Goal: Task Accomplishment & Management: Use online tool/utility

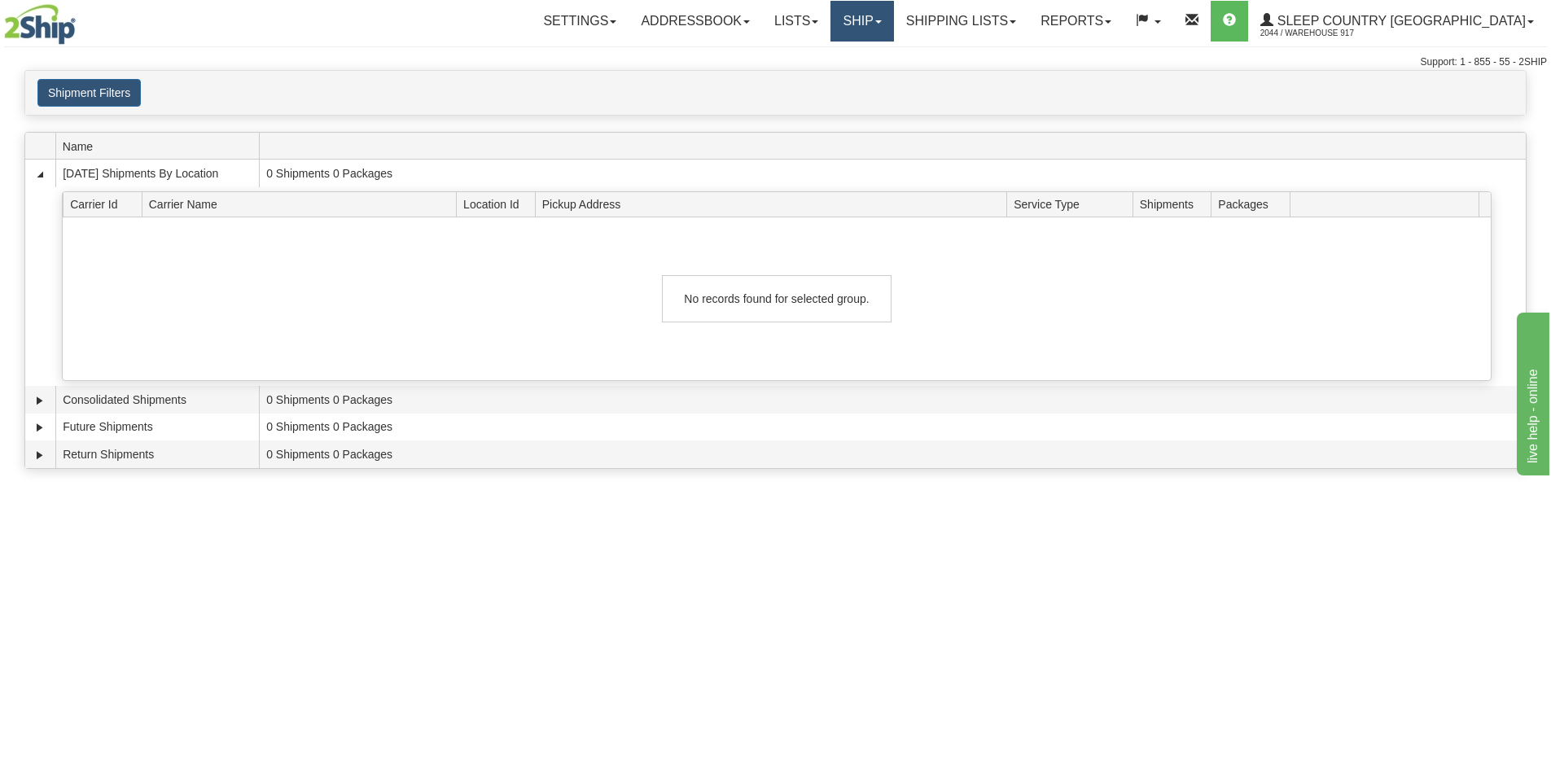
click at [893, 20] on link "Ship" at bounding box center [861, 21] width 63 height 41
click at [893, 57] on link "Ship Screen" at bounding box center [819, 57] width 147 height 21
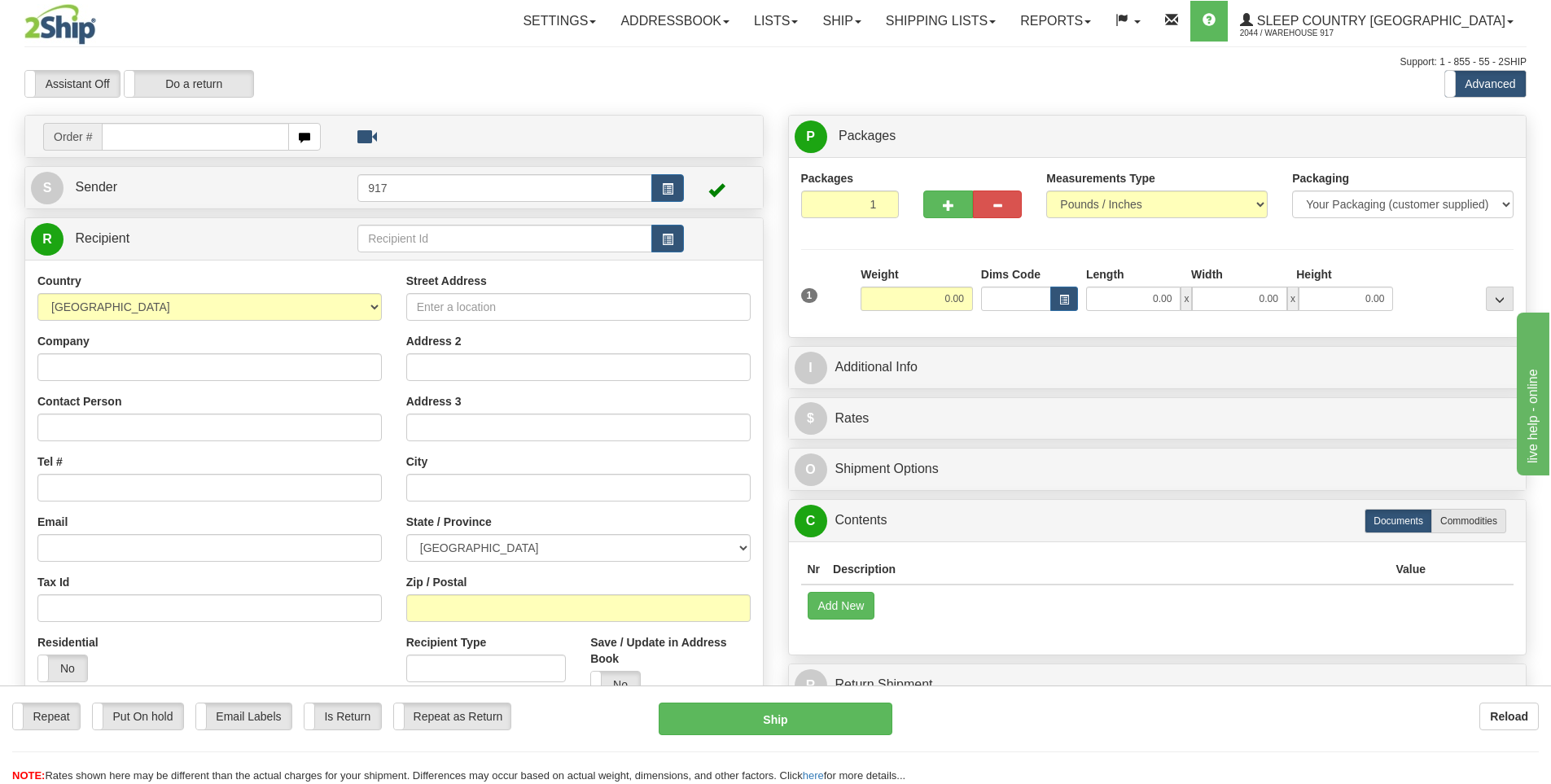
click at [219, 139] on input "text" at bounding box center [196, 136] width 187 height 28
click at [213, 129] on input "text" at bounding box center [196, 136] width 187 height 28
paste input "9000I103787"
type input "9000I103787"
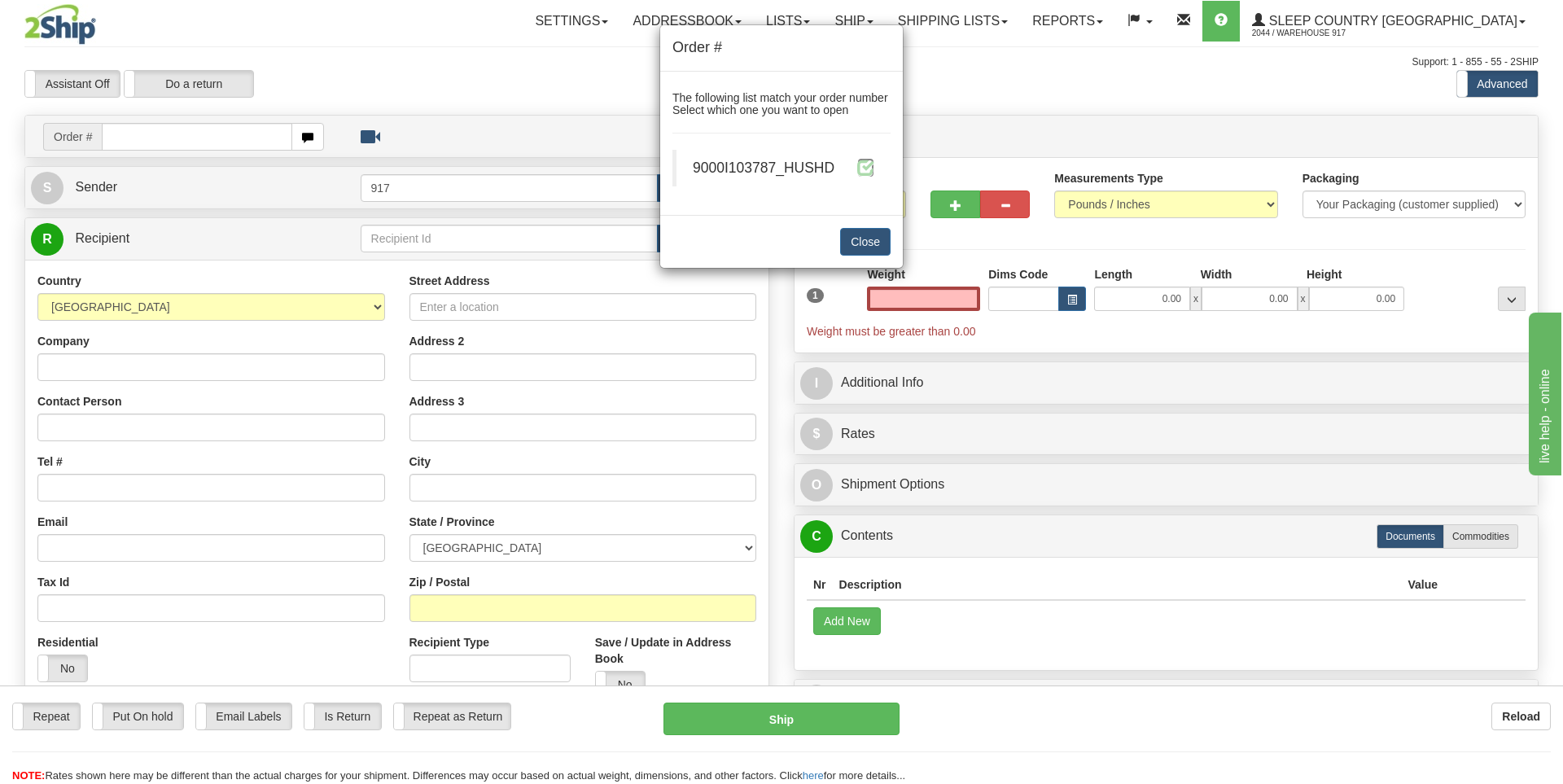
type input "0.00"
click at [870, 167] on span at bounding box center [866, 167] width 17 height 17
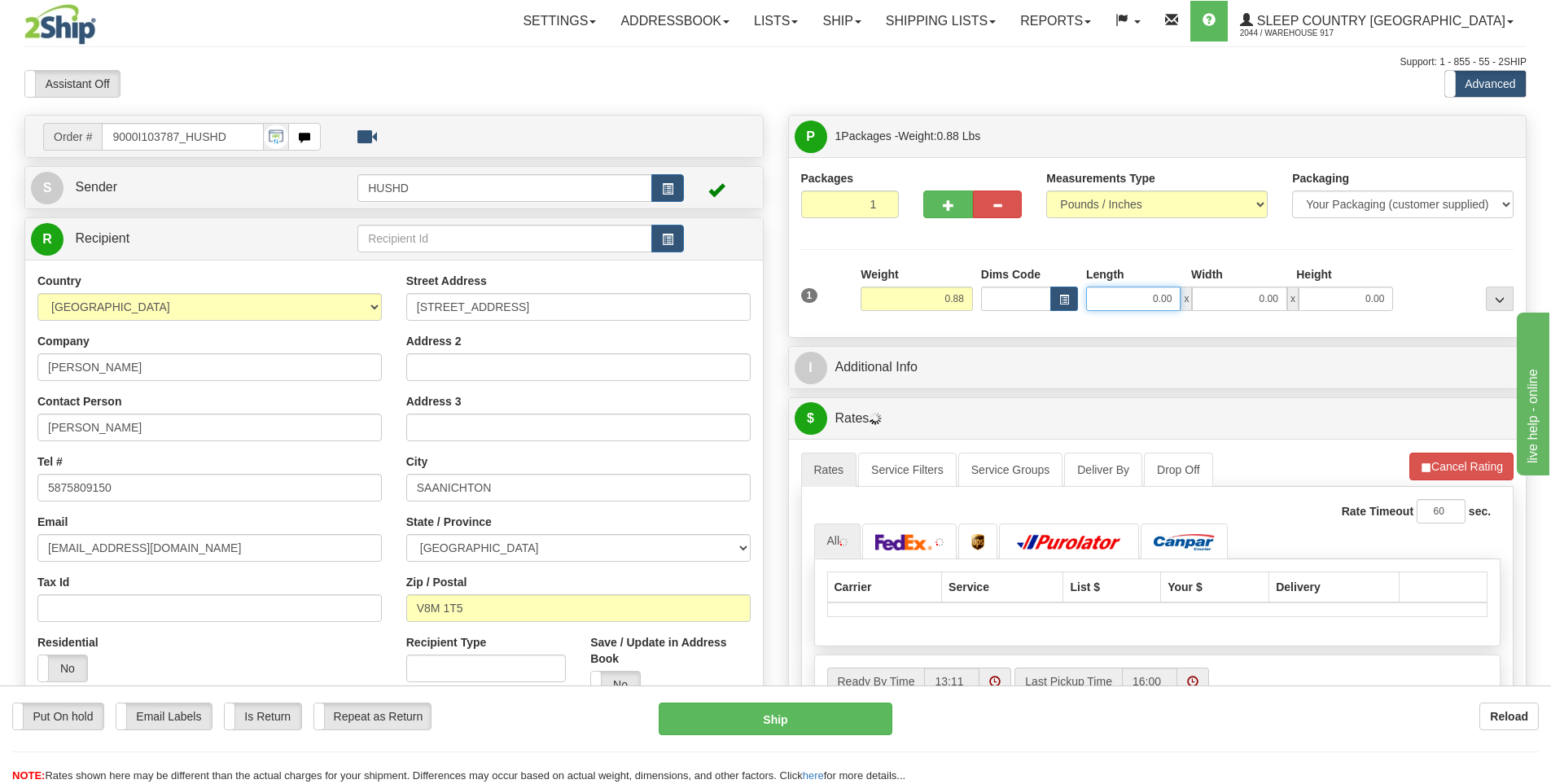
click at [1165, 300] on input "0.00" at bounding box center [1133, 298] width 94 height 24
type input "9.00"
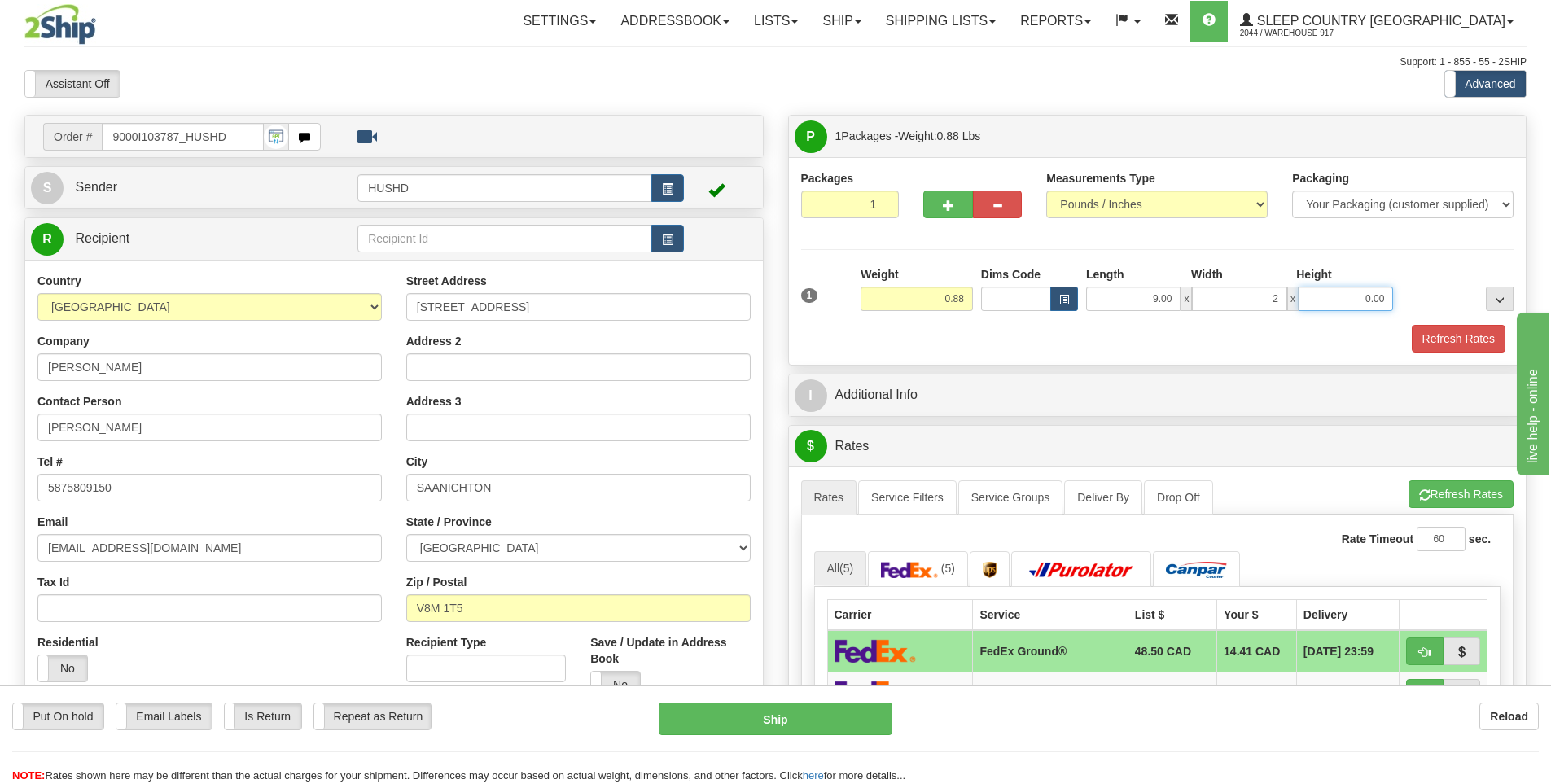
type input "2.00"
type input "9.00"
click at [1434, 333] on button "Refresh Rates" at bounding box center [1459, 339] width 94 height 28
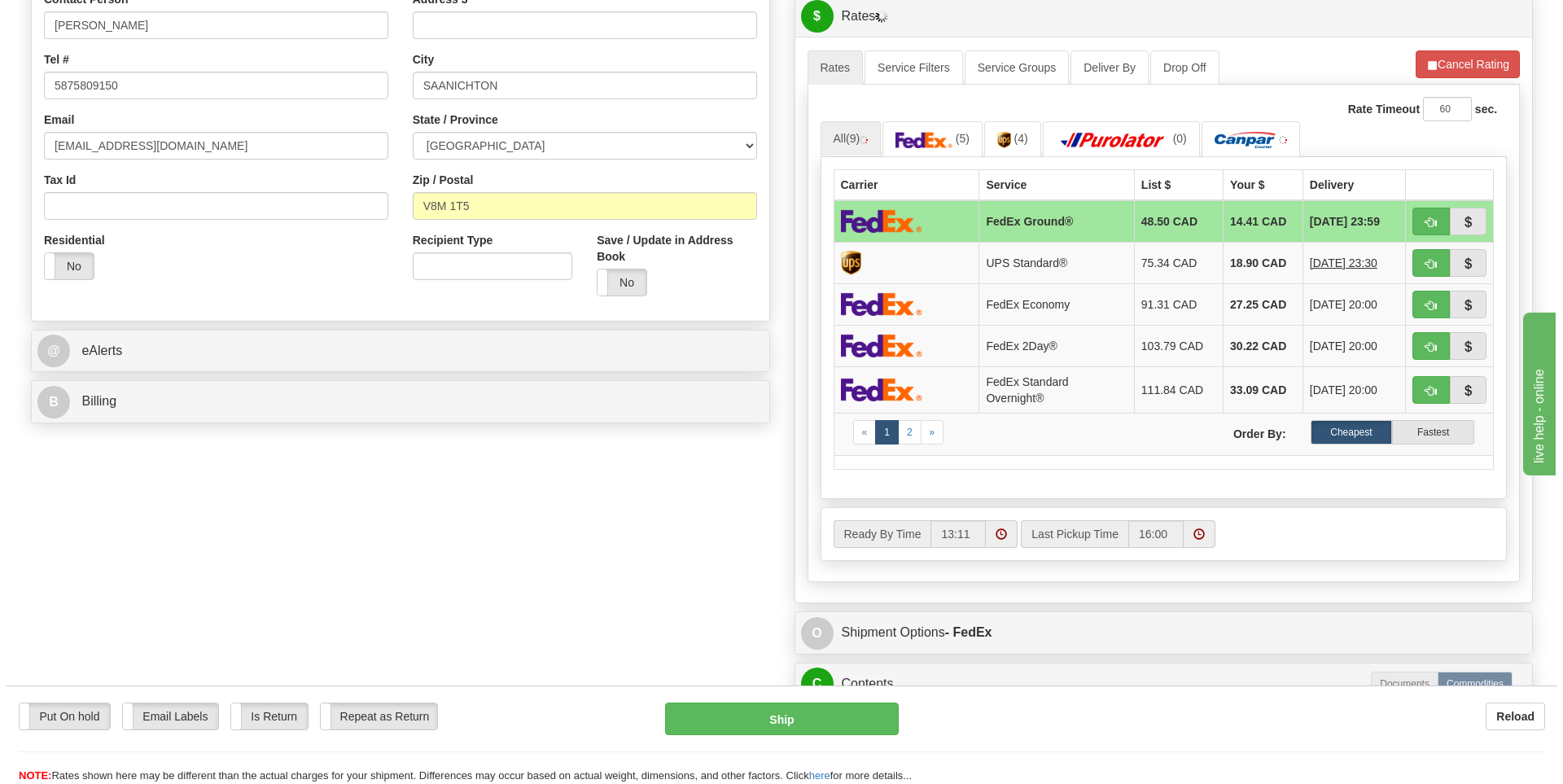
scroll to position [407, 0]
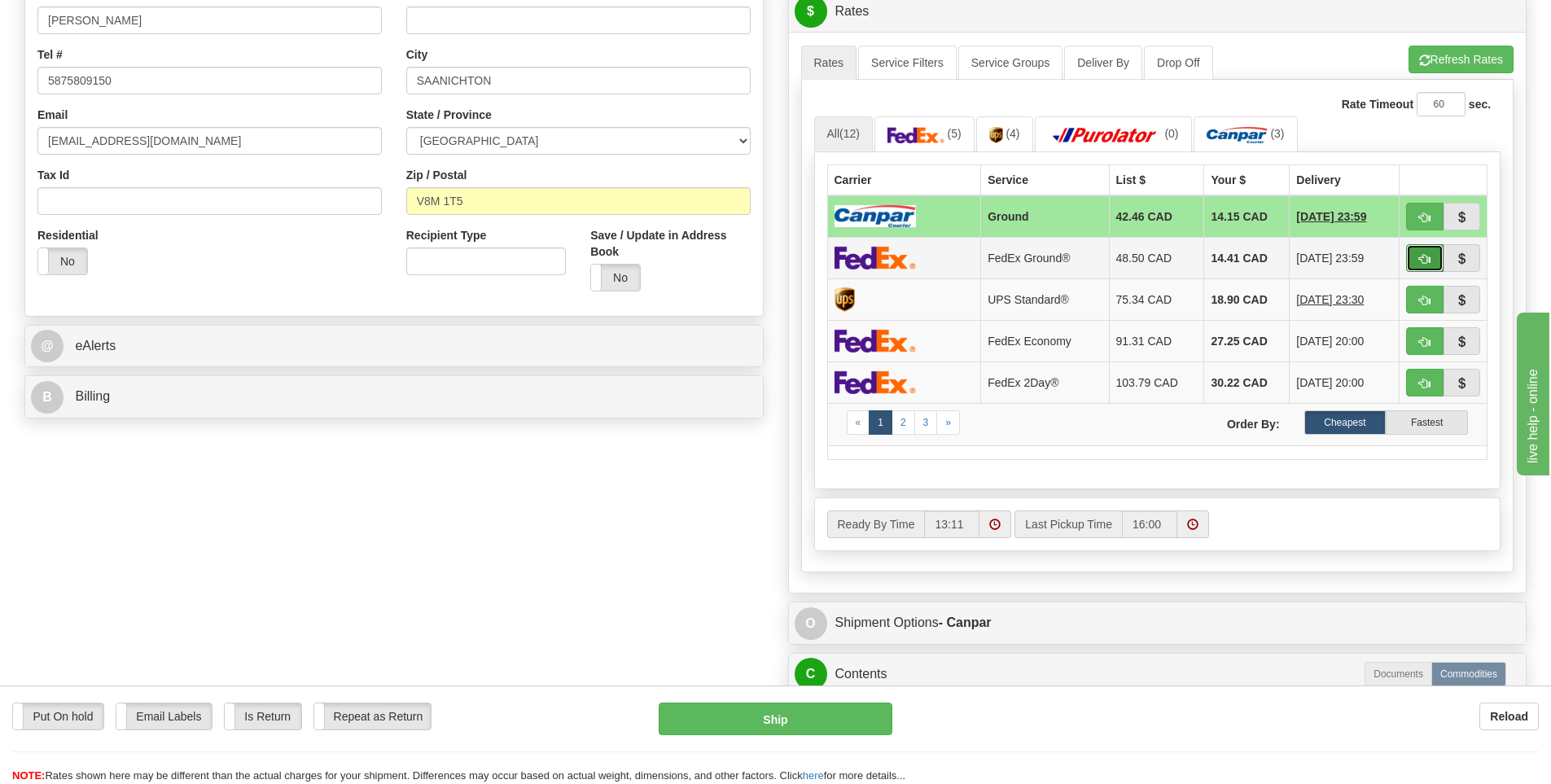
click at [1418, 258] on button "button" at bounding box center [1425, 257] width 38 height 28
type input "92"
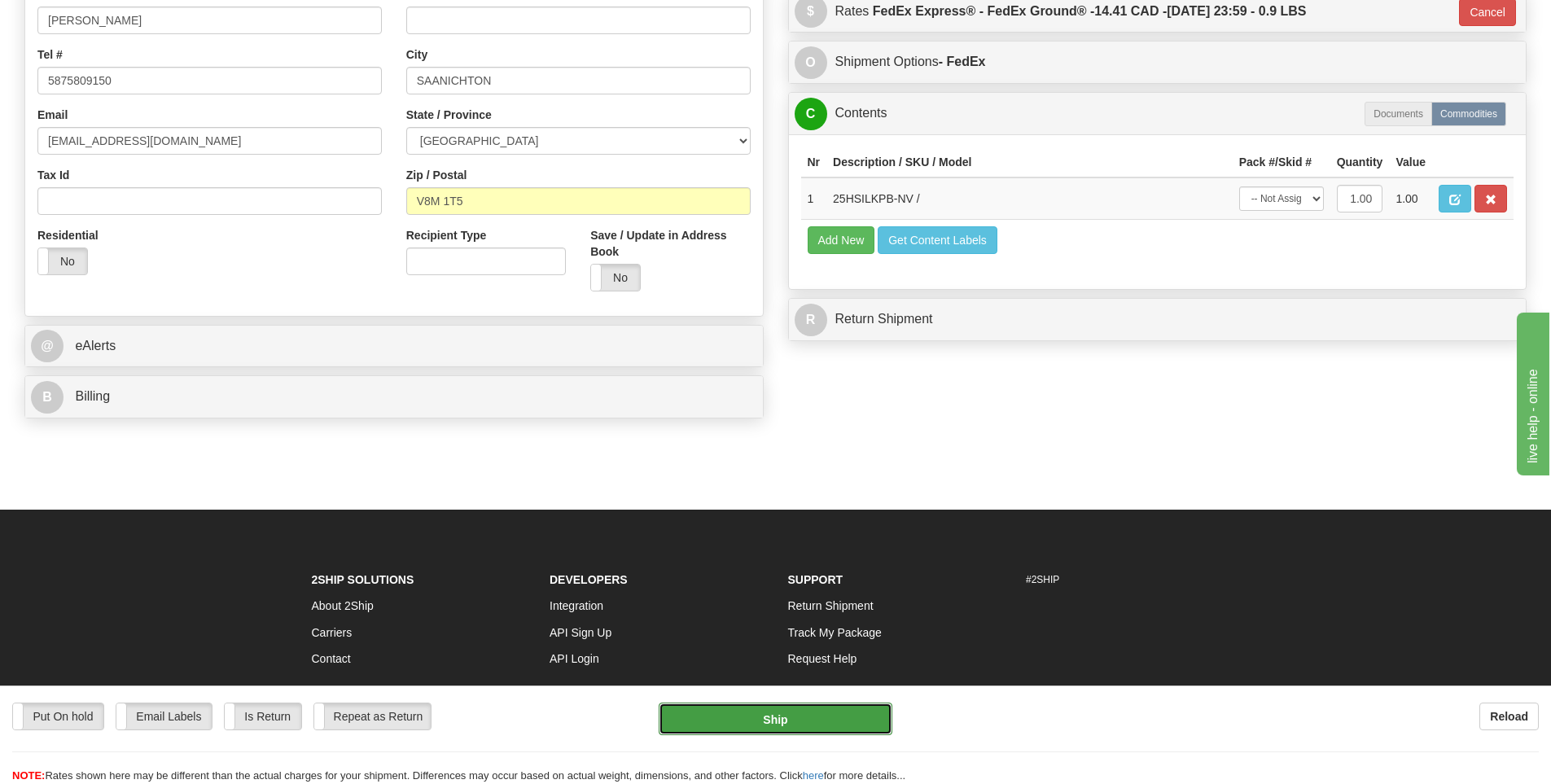
click at [820, 717] on button "Ship" at bounding box center [776, 719] width 234 height 33
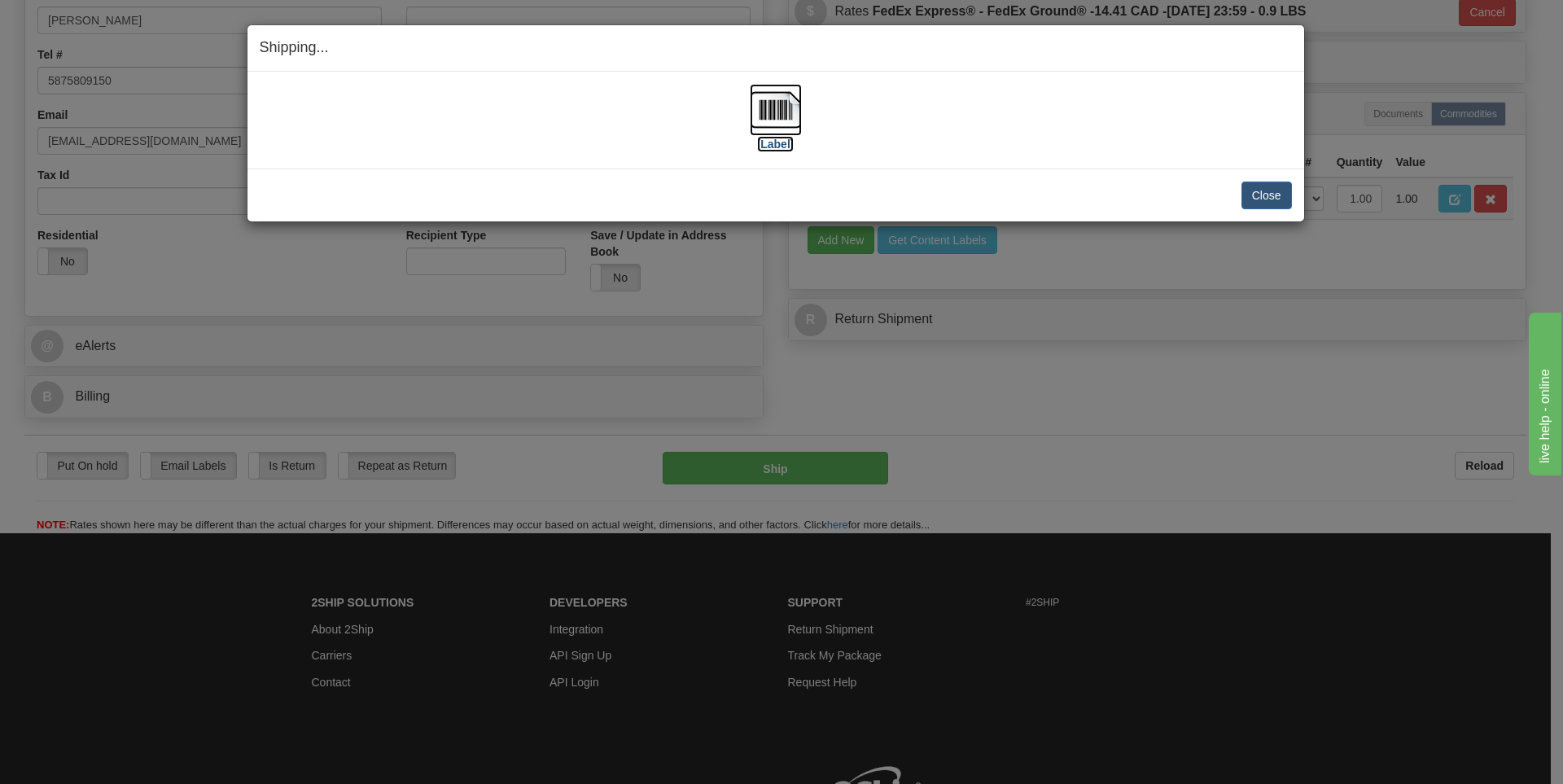
click at [771, 116] on img at bounding box center [776, 109] width 52 height 52
click at [998, 210] on div "Close Cancel Cancel Shipment and Quit Pickup Quit Pickup ONLY" at bounding box center [776, 195] width 1056 height 53
click at [1286, 191] on button "Close" at bounding box center [1266, 195] width 50 height 28
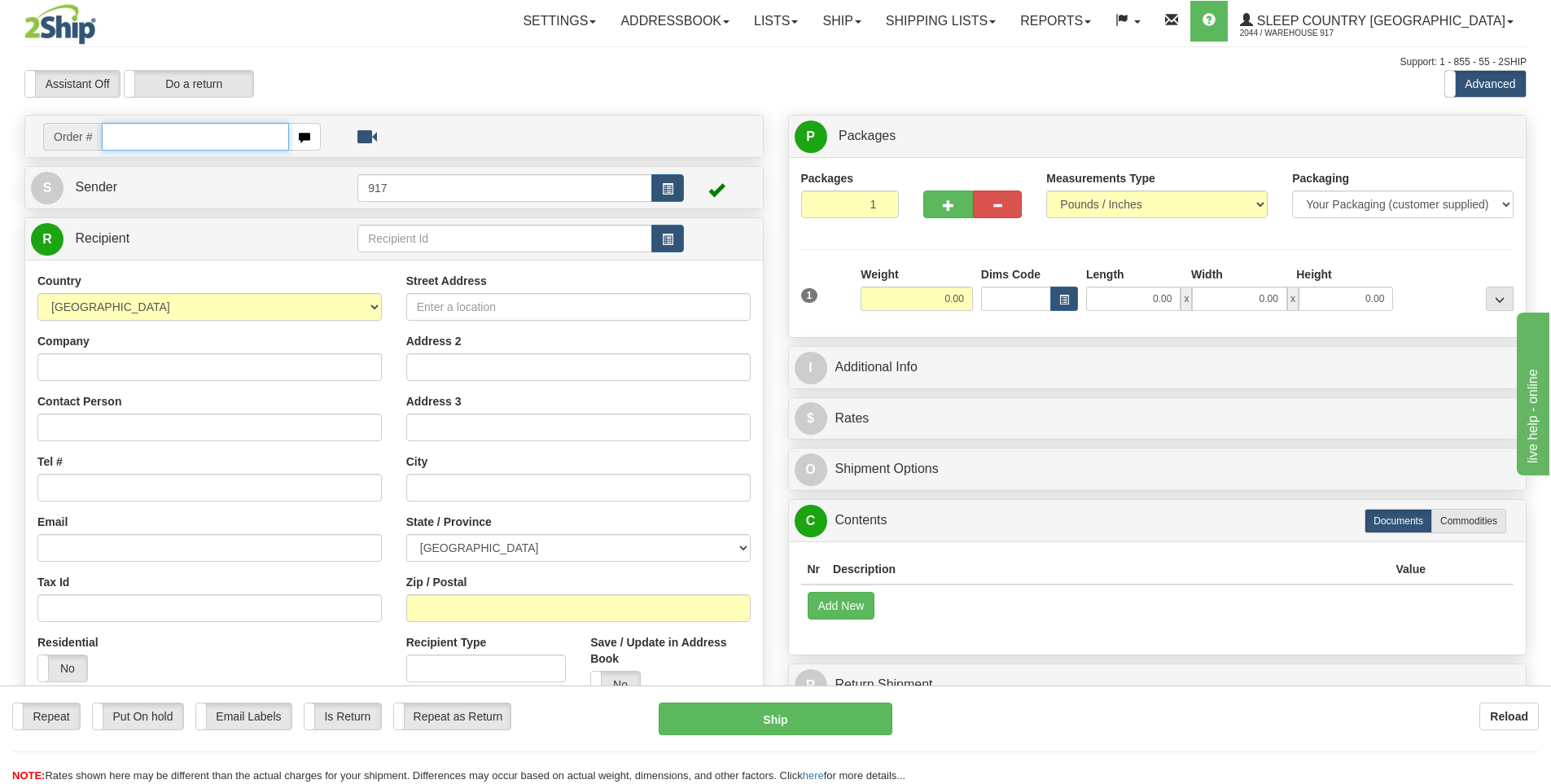
click at [203, 136] on input "text" at bounding box center [196, 136] width 187 height 28
paste input "9000I104976"
type input "9000I104976"
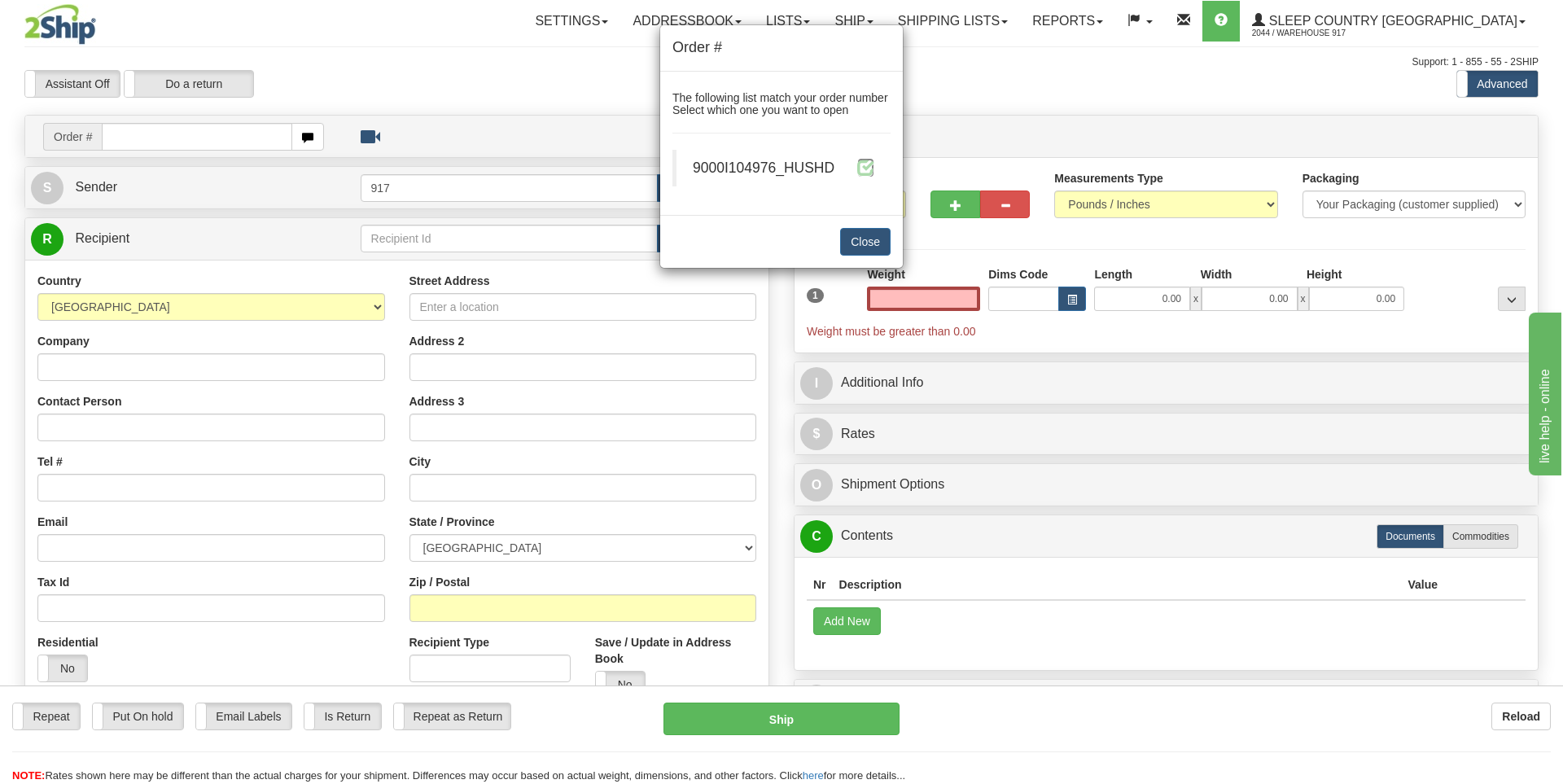
type input "0.00"
click at [868, 169] on span at bounding box center [866, 167] width 17 height 17
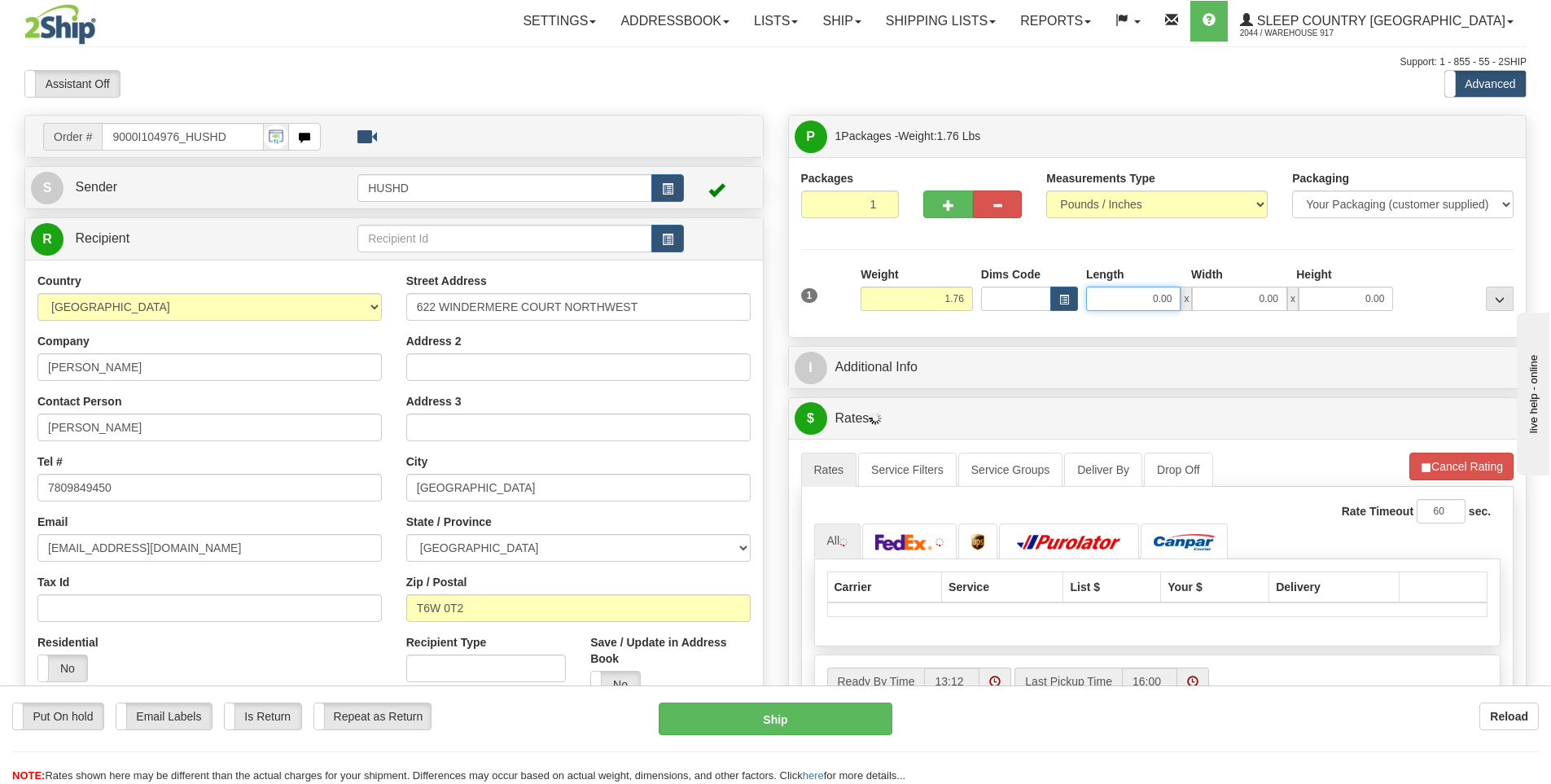
click at [1157, 298] on input "0.00" at bounding box center [1133, 298] width 94 height 24
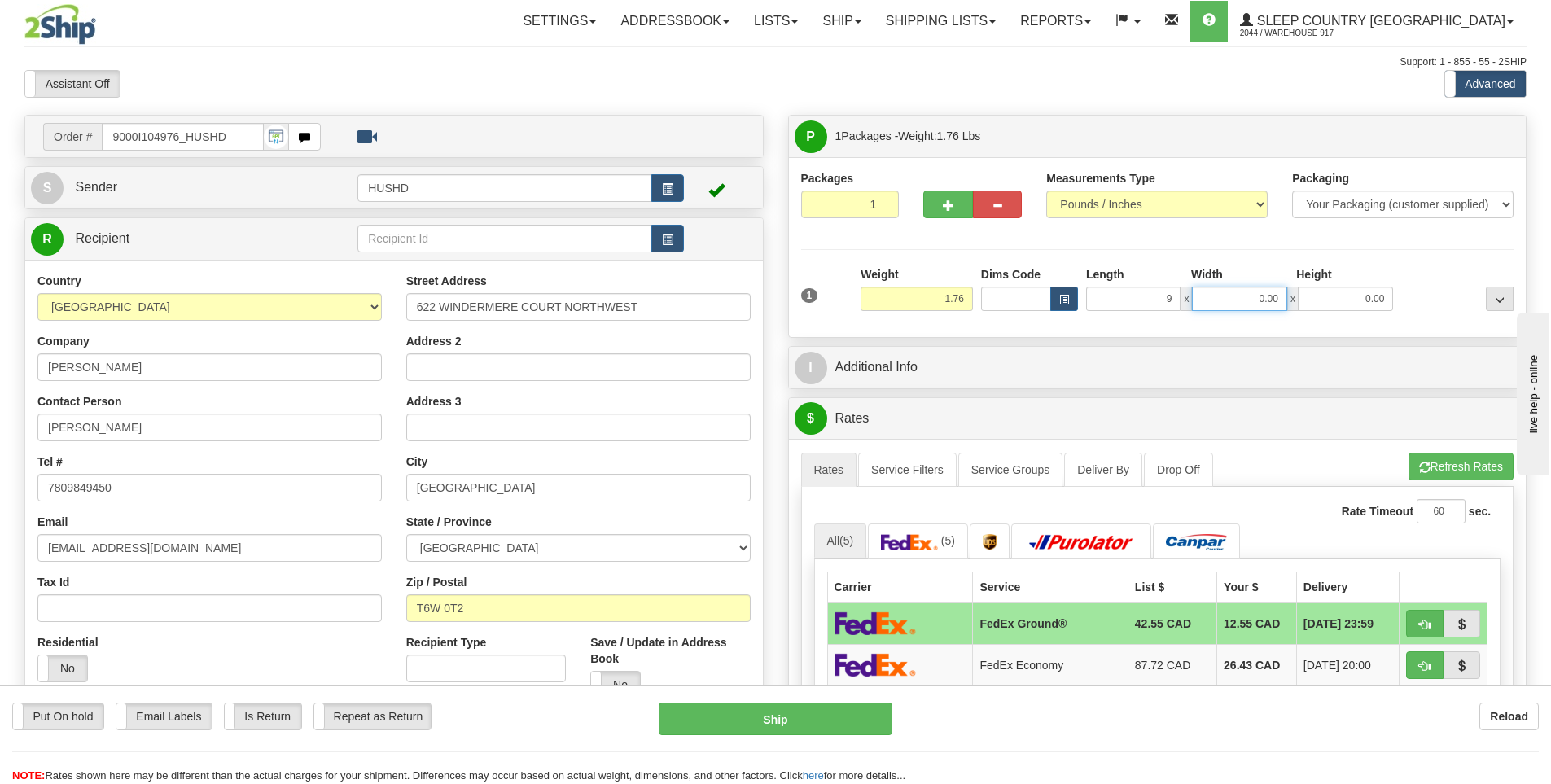
type input "9.00"
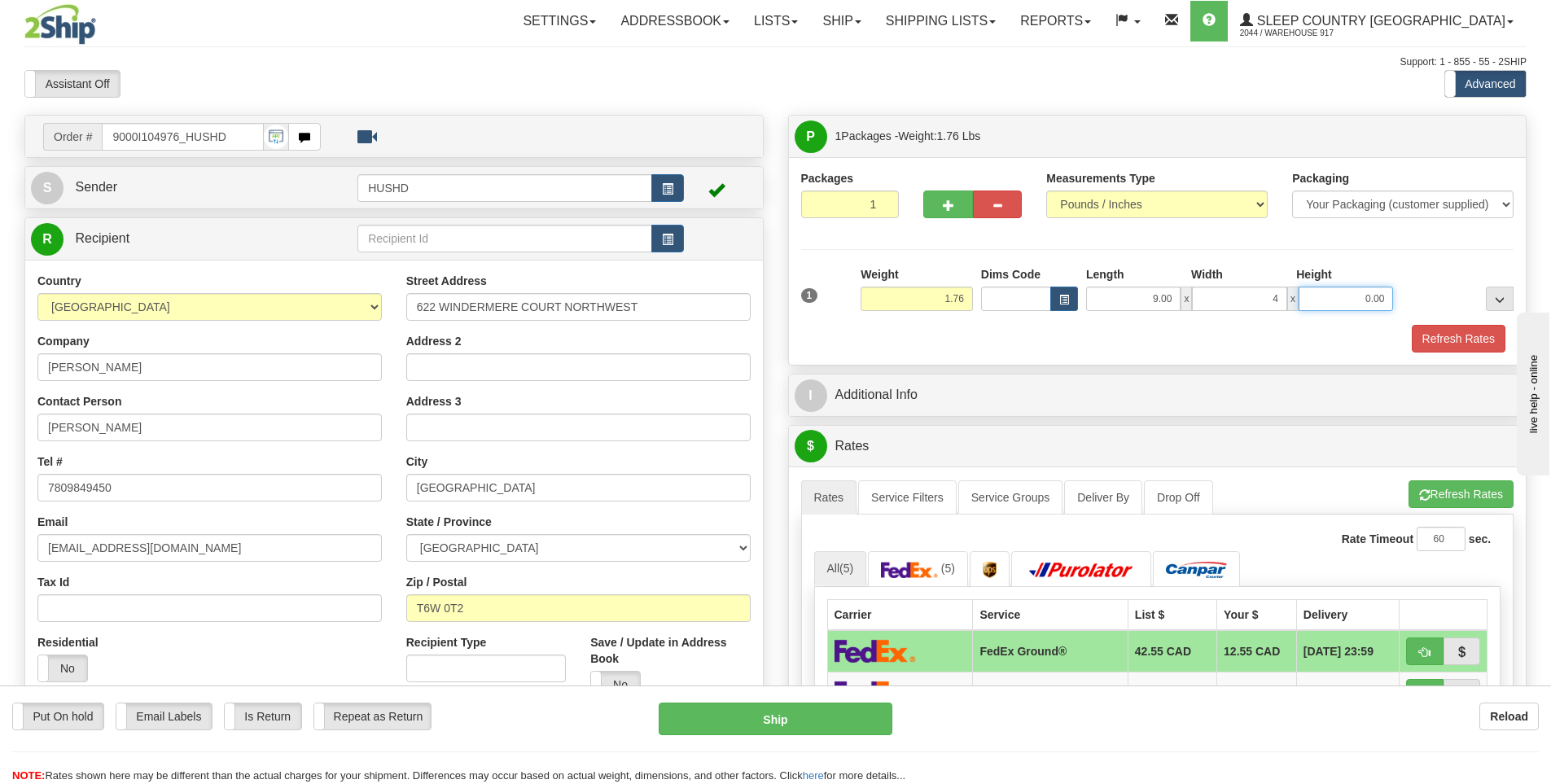
type input "4.00"
type input "9.00"
click at [1462, 344] on button "Refresh Rates" at bounding box center [1459, 339] width 94 height 28
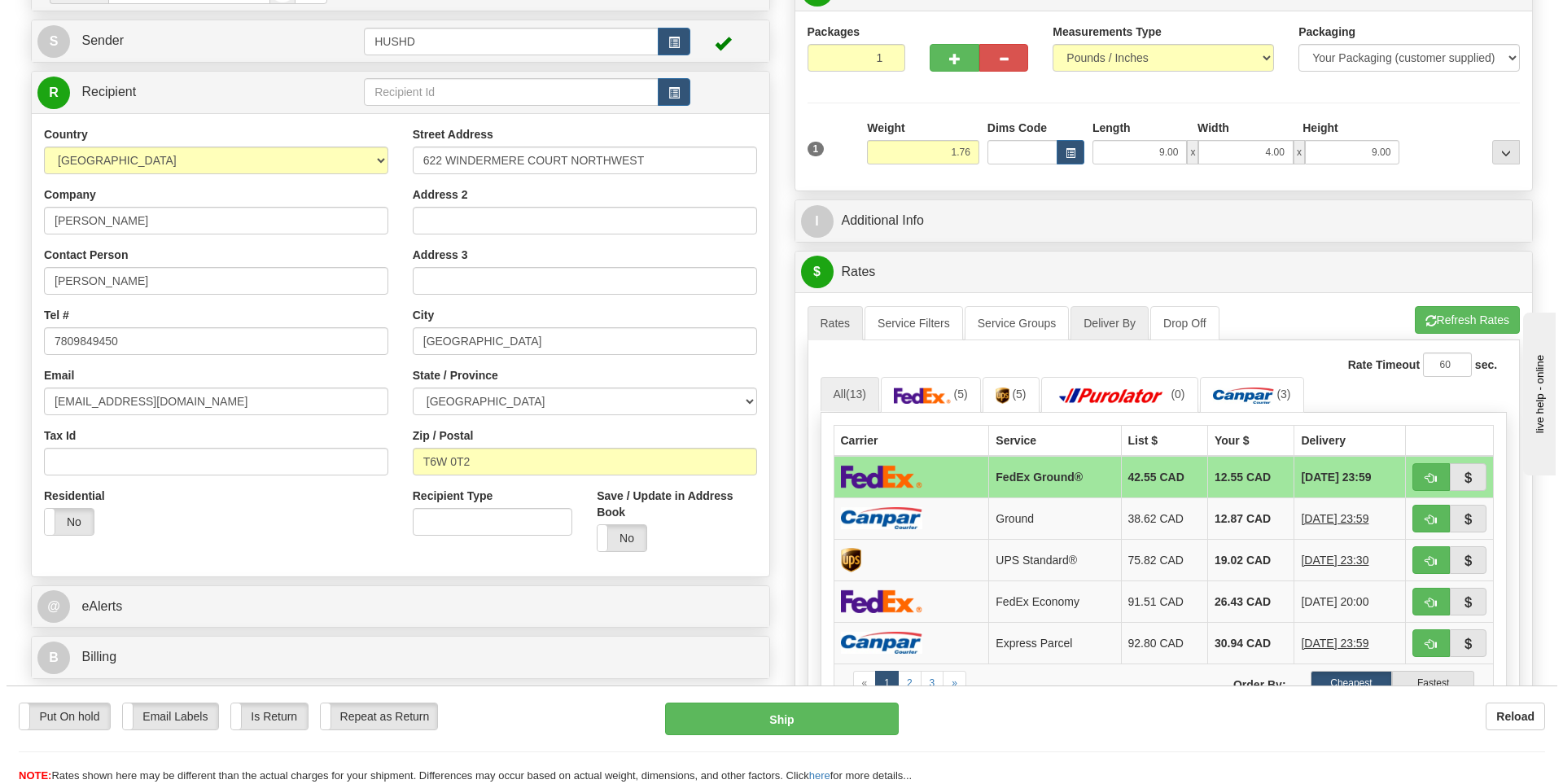
scroll to position [163, 0]
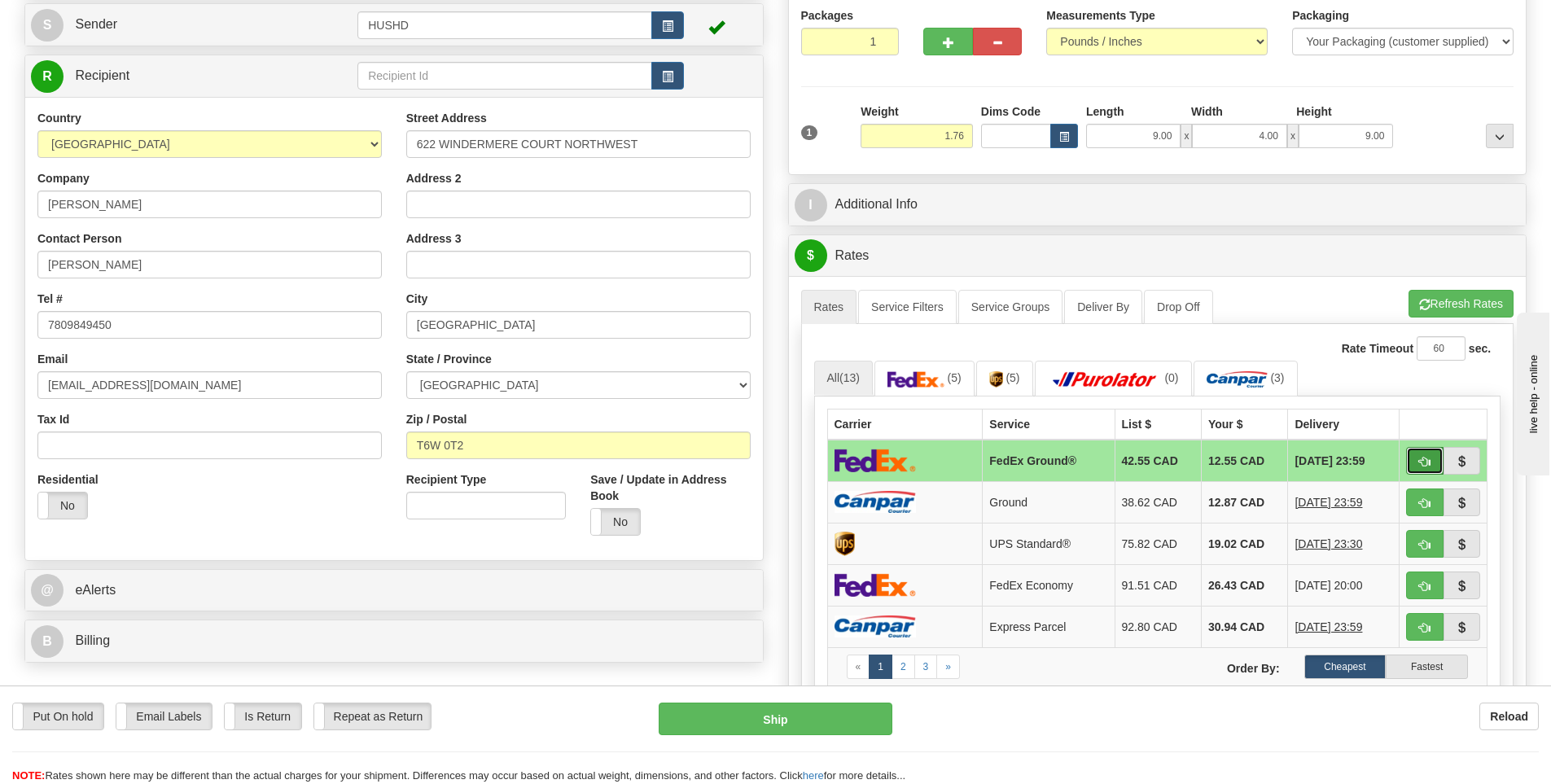
click at [1416, 460] on button "button" at bounding box center [1425, 461] width 38 height 28
type input "92"
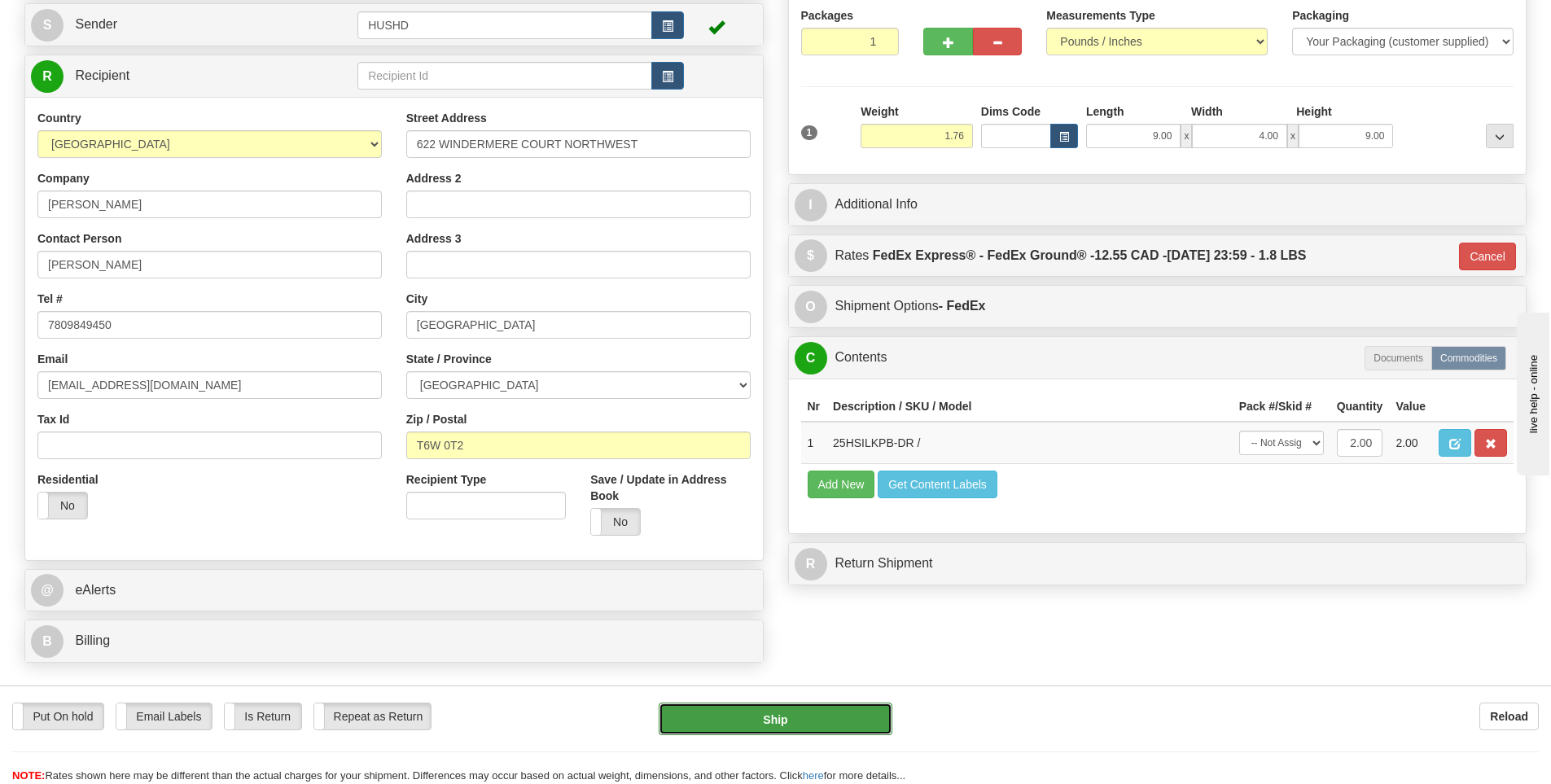
click at [739, 726] on button "Ship" at bounding box center [776, 719] width 234 height 33
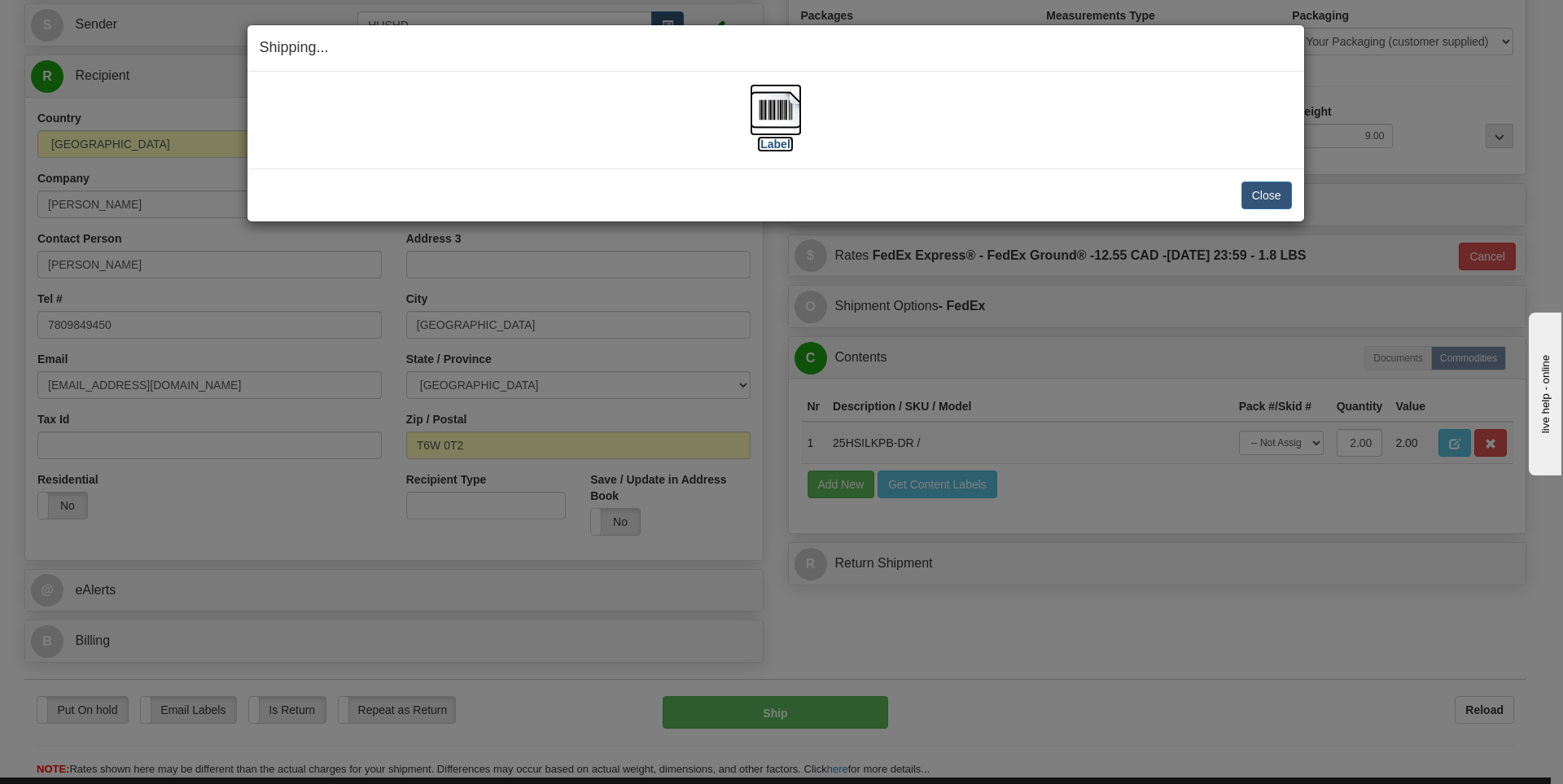
click at [783, 119] on img at bounding box center [776, 109] width 52 height 52
click at [1176, 144] on div "[Label]" at bounding box center [776, 120] width 1032 height 73
click at [1255, 194] on button "Close" at bounding box center [1266, 195] width 50 height 28
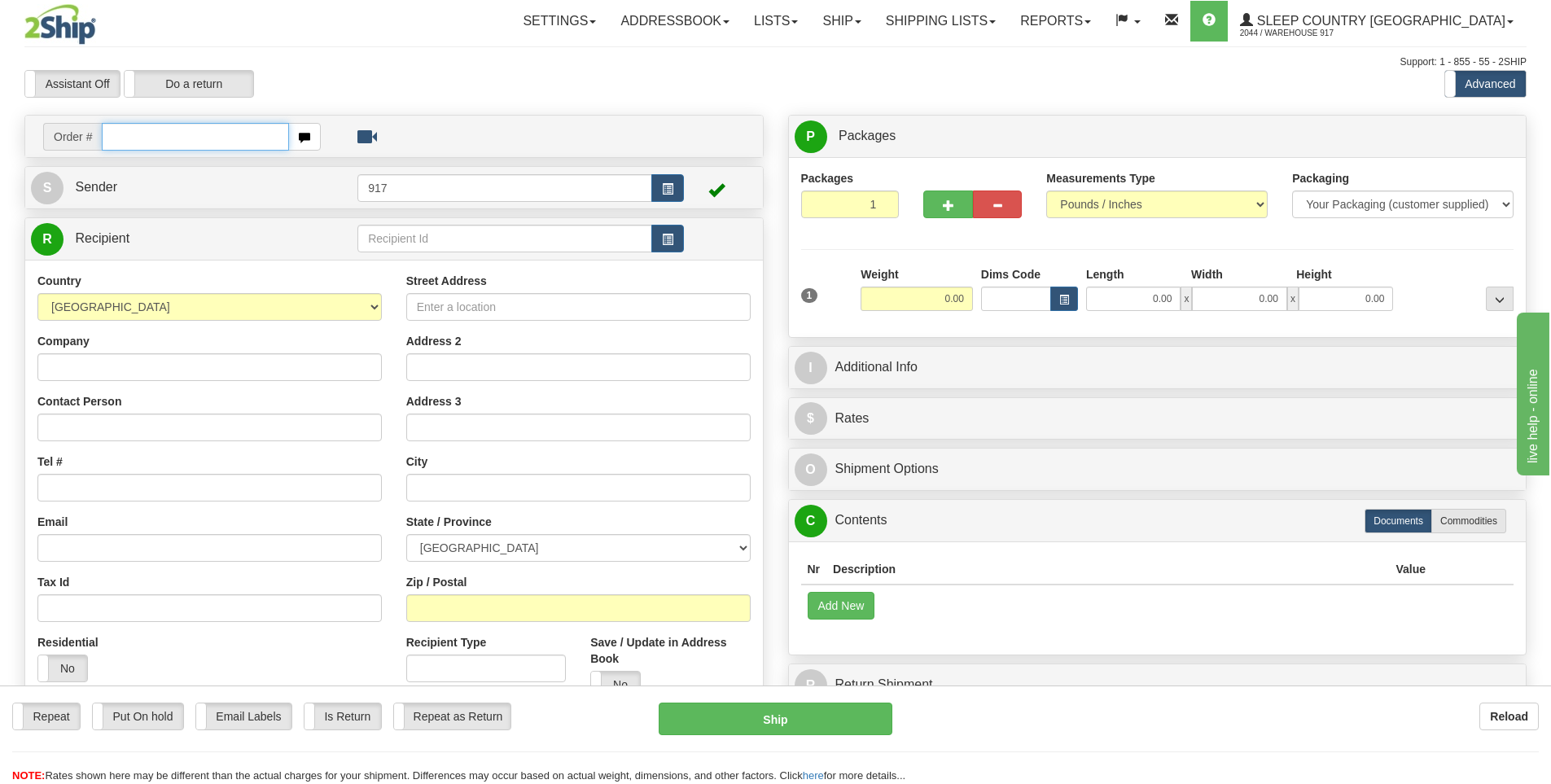
click at [165, 135] on input "text" at bounding box center [196, 136] width 187 height 28
paste input "9000I103954"
type input "9000I103954"
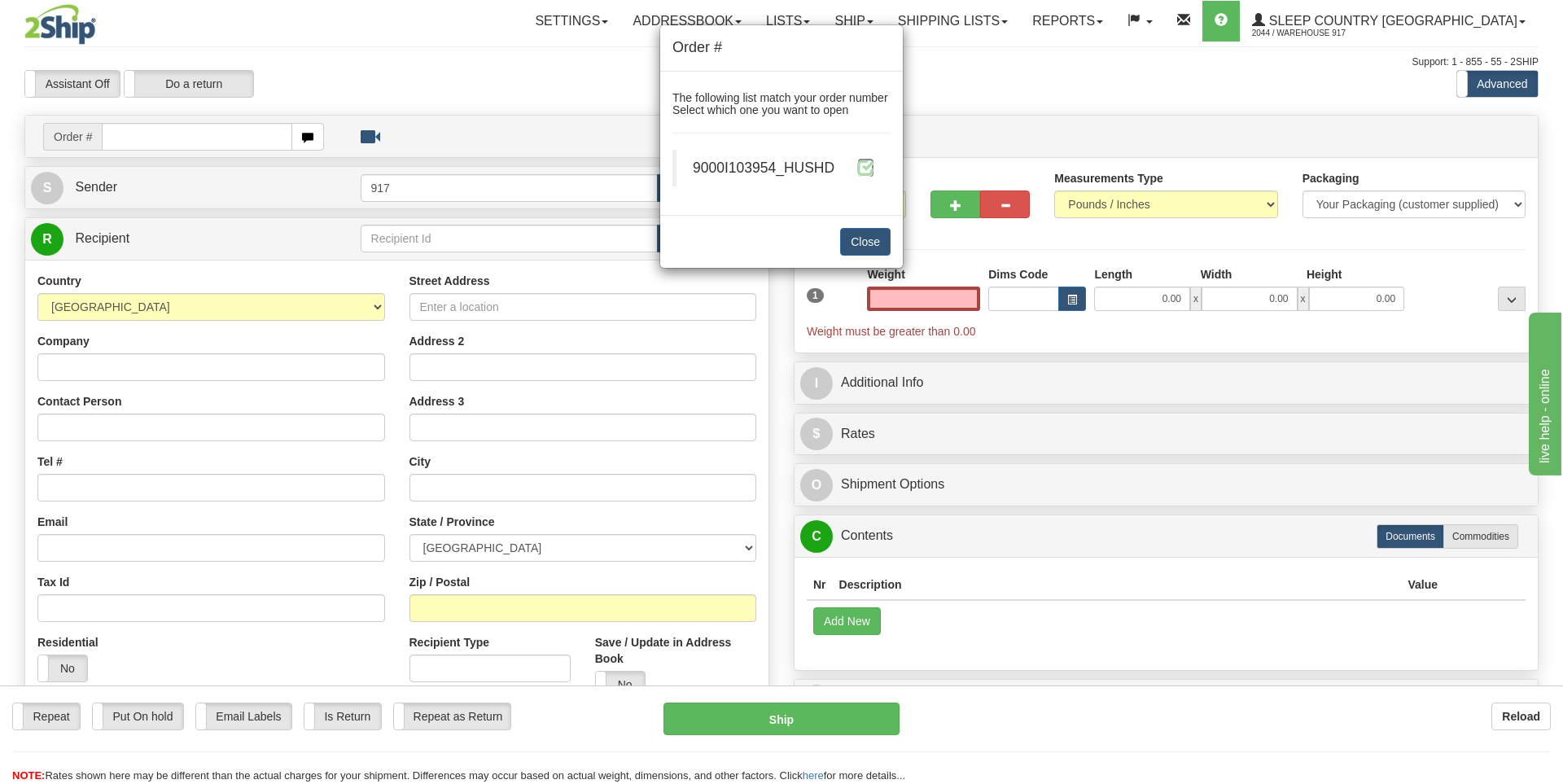
type input "0.00"
click at [869, 167] on span at bounding box center [866, 167] width 17 height 17
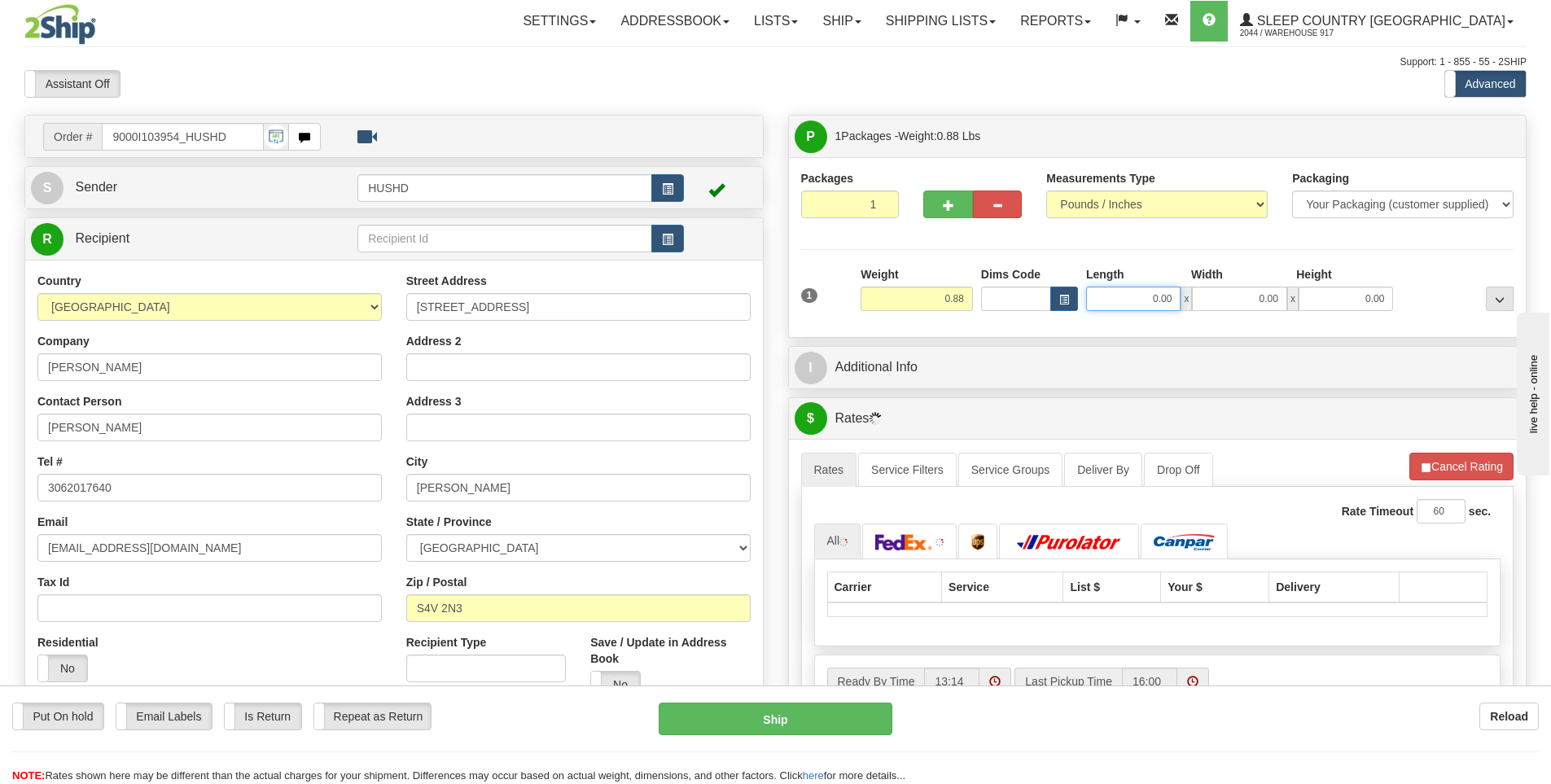
click at [1151, 297] on input "0.00" at bounding box center [1133, 298] width 94 height 24
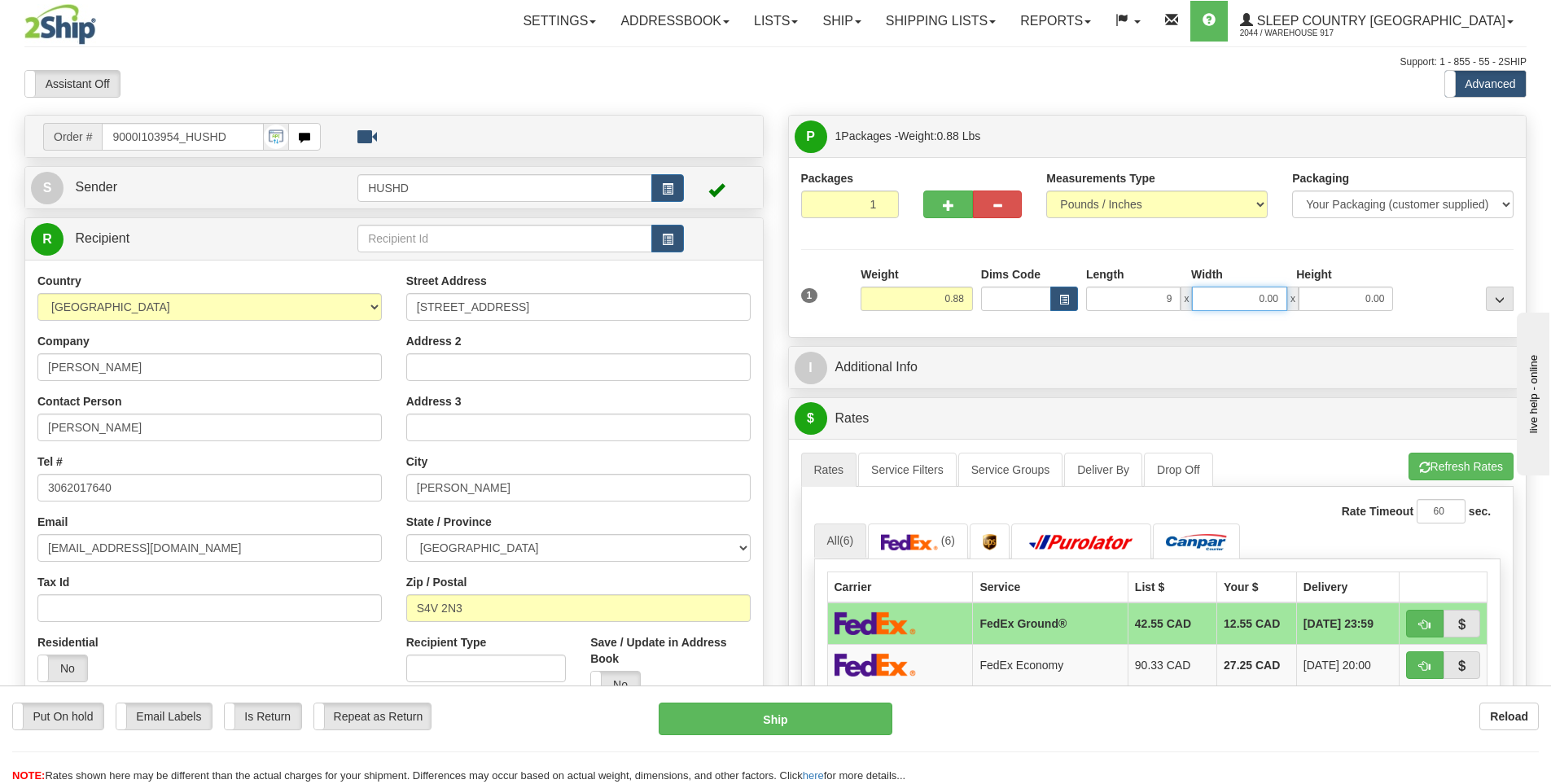
type input "9.00"
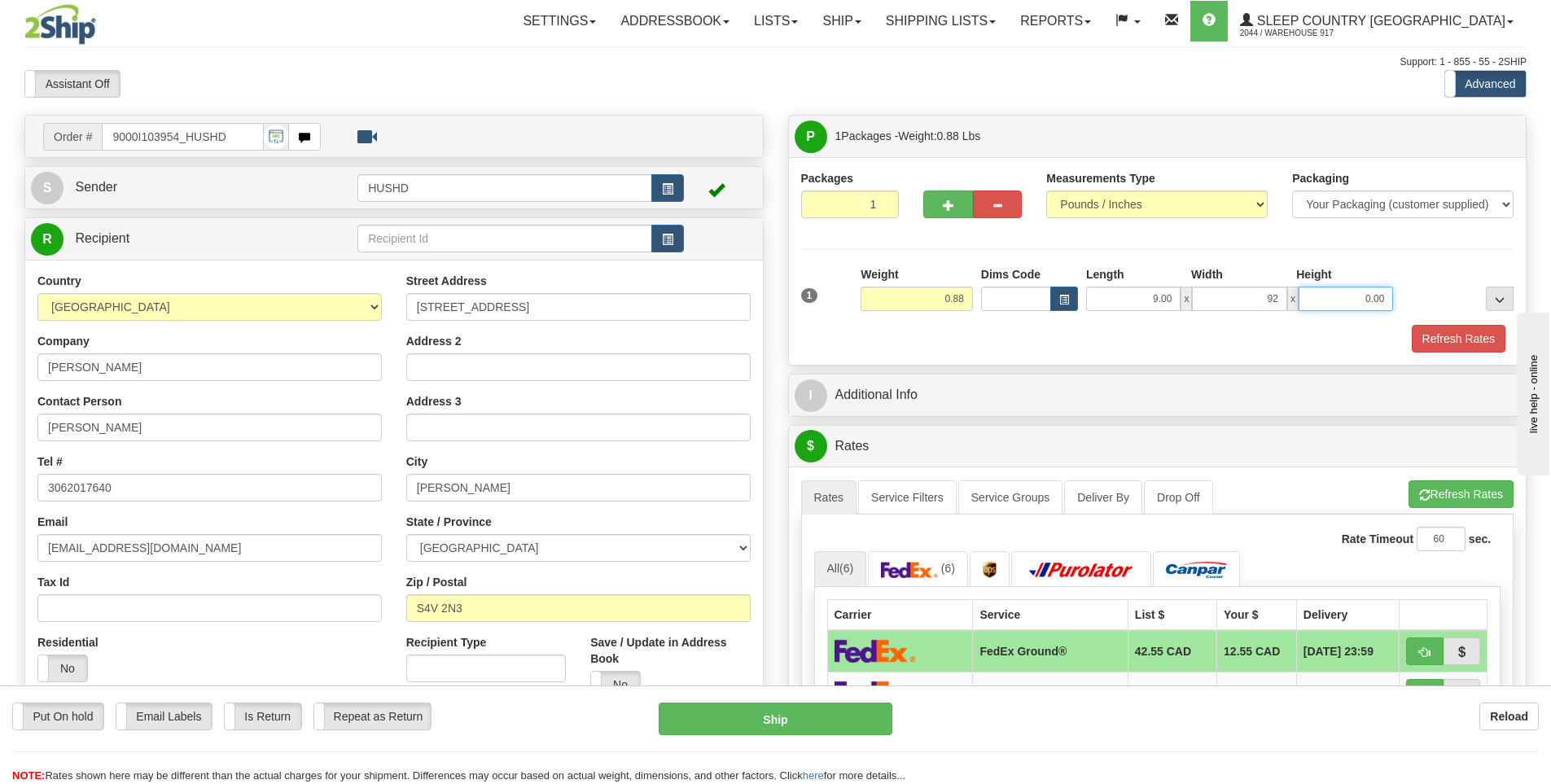
type input "92.00"
type input "9.00"
drag, startPoint x: 1252, startPoint y: 298, endPoint x: 1329, endPoint y: 293, distance: 77.2
click at [1324, 298] on div "9.00 x 92.00 x 9.00" at bounding box center [1239, 298] width 307 height 24
type input "2.00"
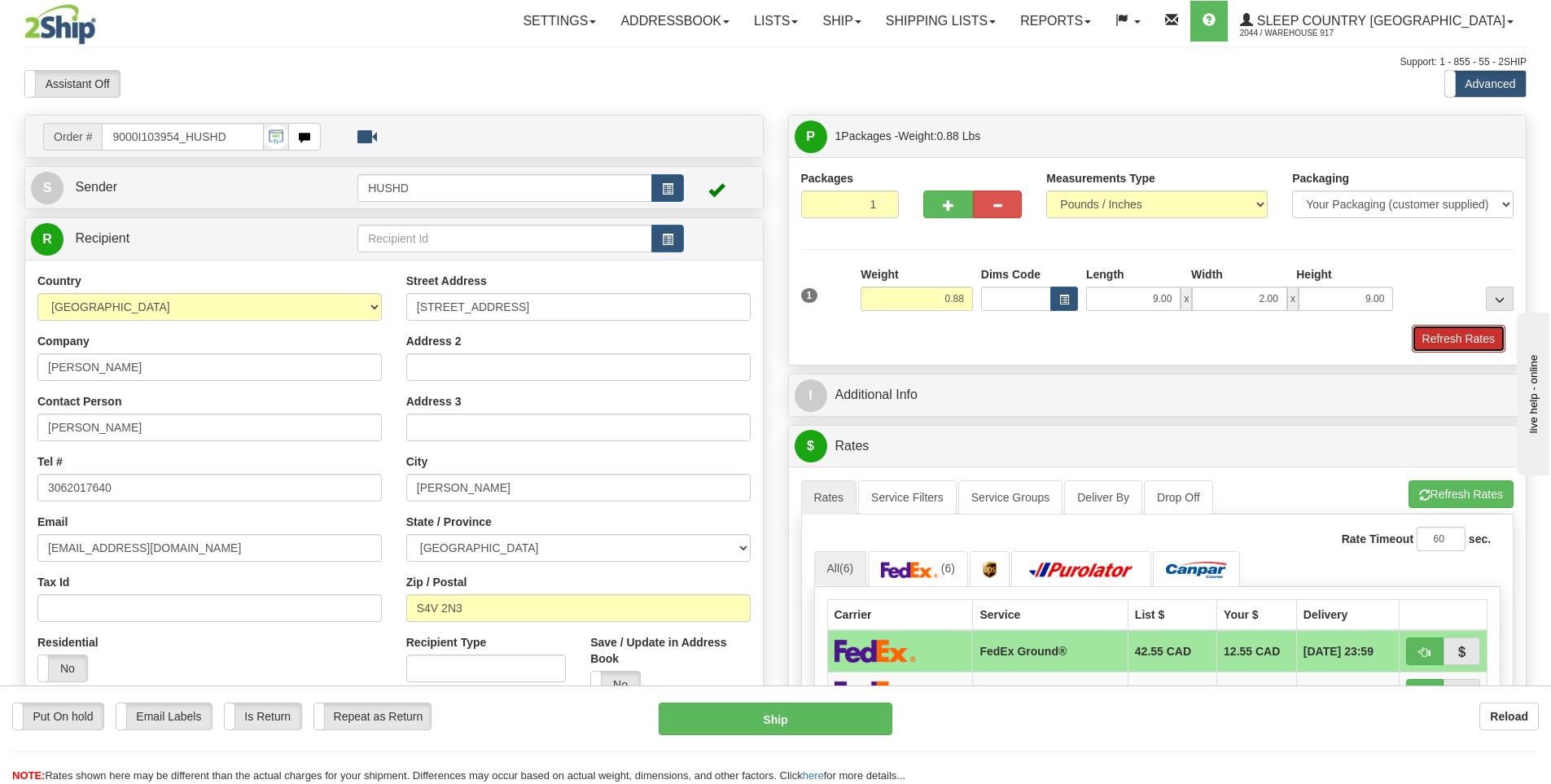
click at [1468, 347] on button "Refresh Rates" at bounding box center [1459, 339] width 94 height 28
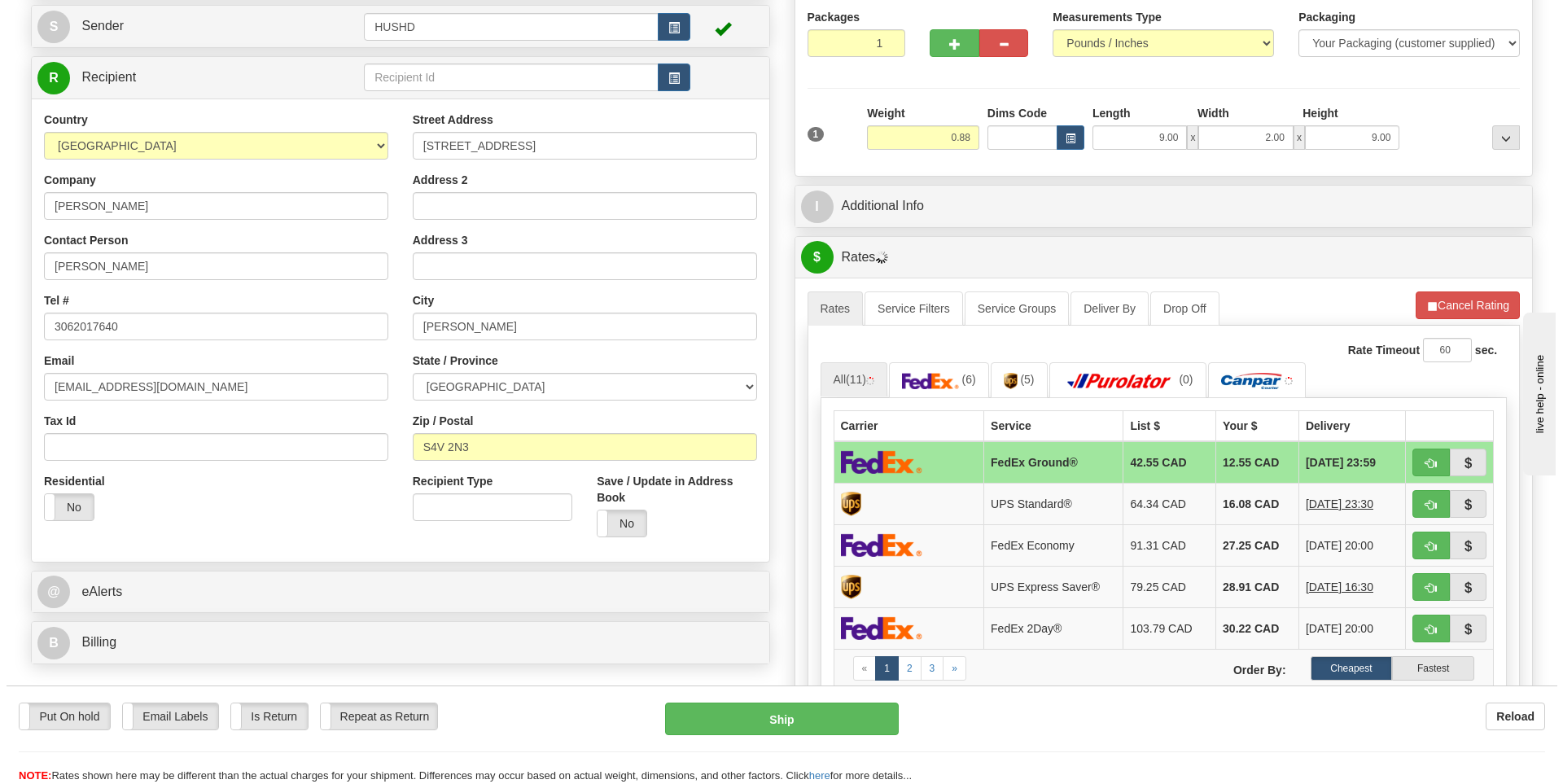
scroll to position [163, 0]
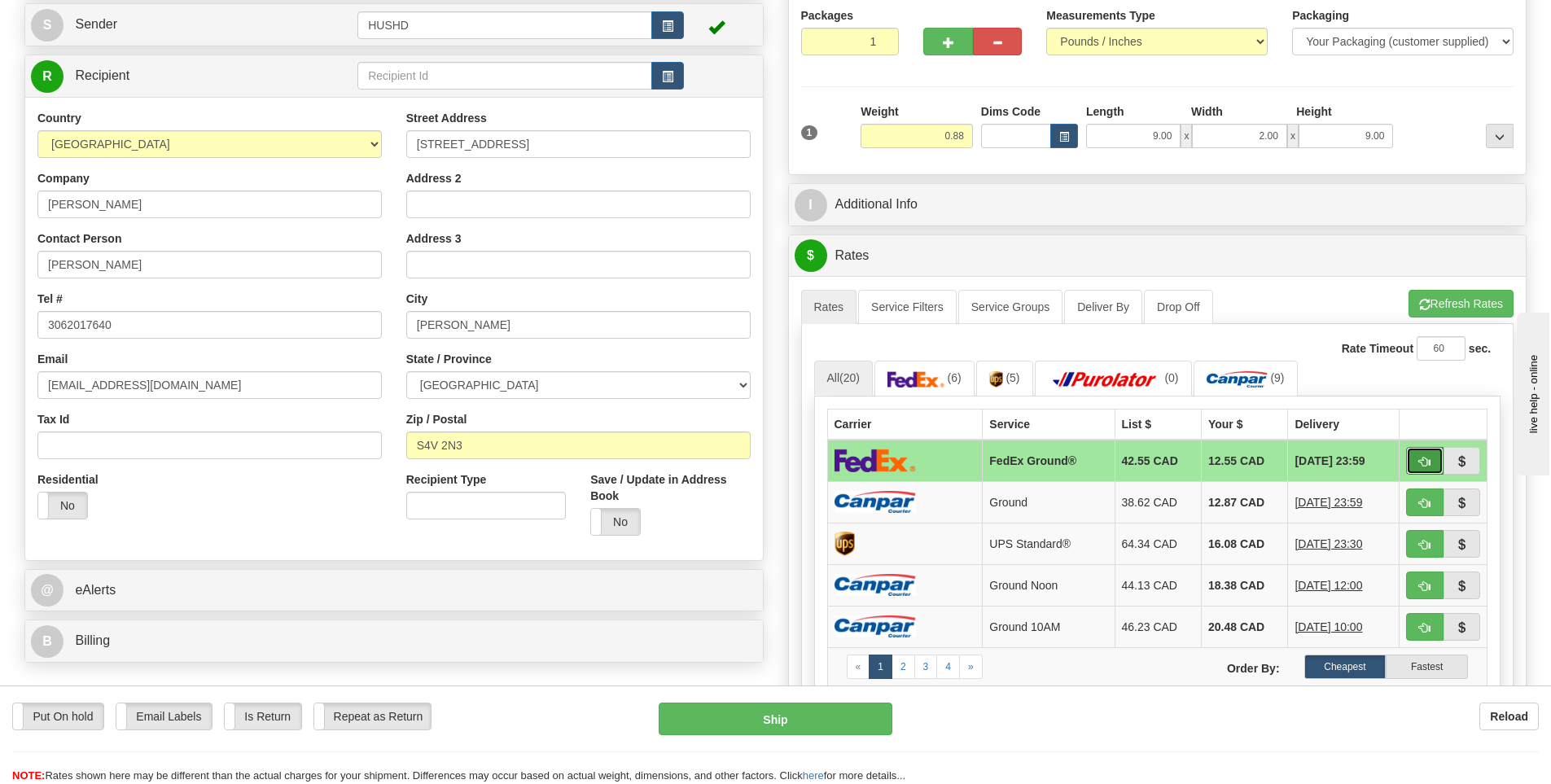
click at [1416, 461] on button "button" at bounding box center [1425, 461] width 38 height 28
type input "92"
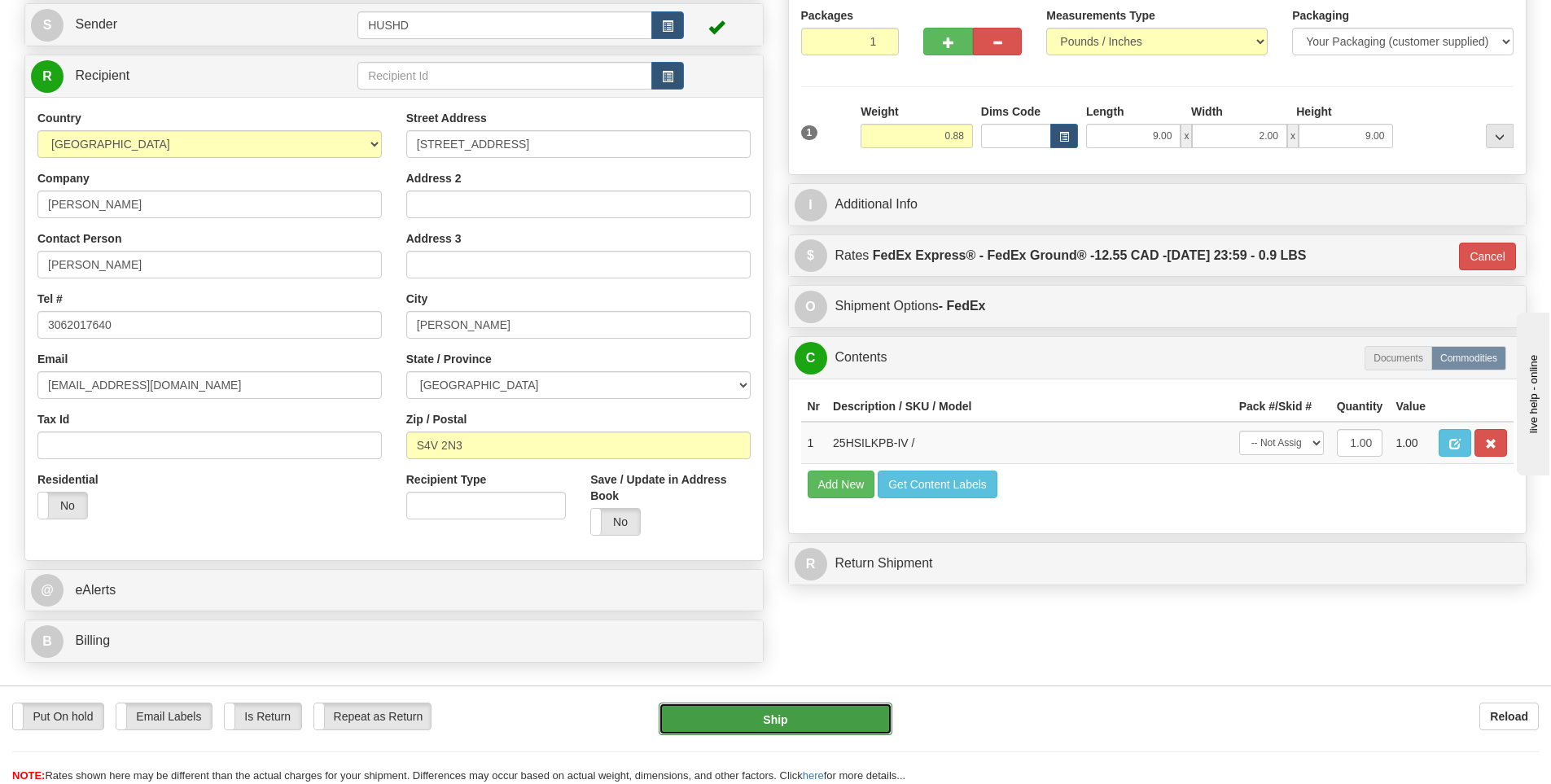
click at [824, 722] on button "Ship" at bounding box center [776, 719] width 234 height 33
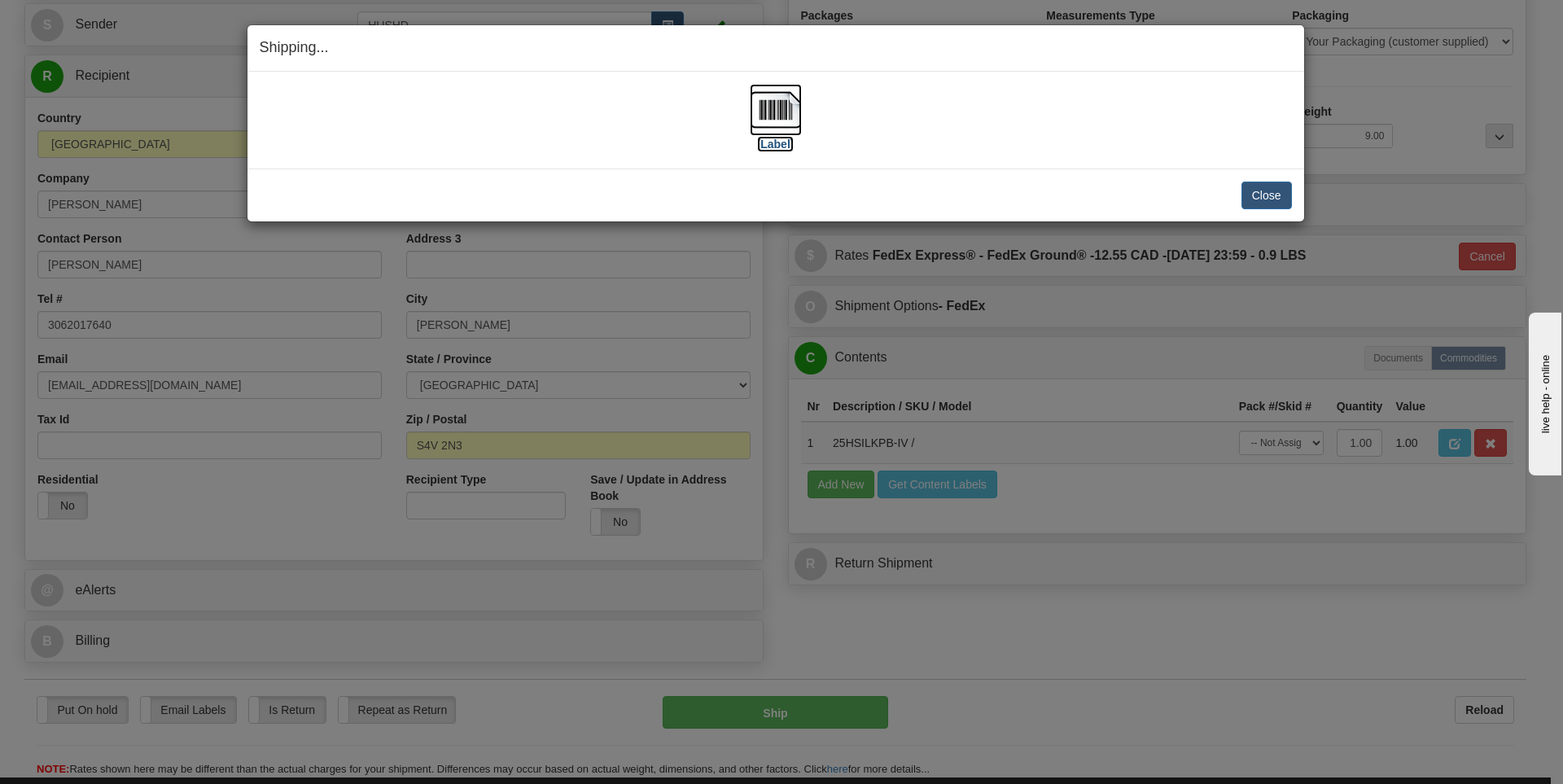
click at [775, 126] on img at bounding box center [776, 109] width 52 height 52
click at [1117, 186] on div "Close Cancel" at bounding box center [776, 195] width 1032 height 28
click at [1278, 198] on button "Close" at bounding box center [1266, 195] width 50 height 28
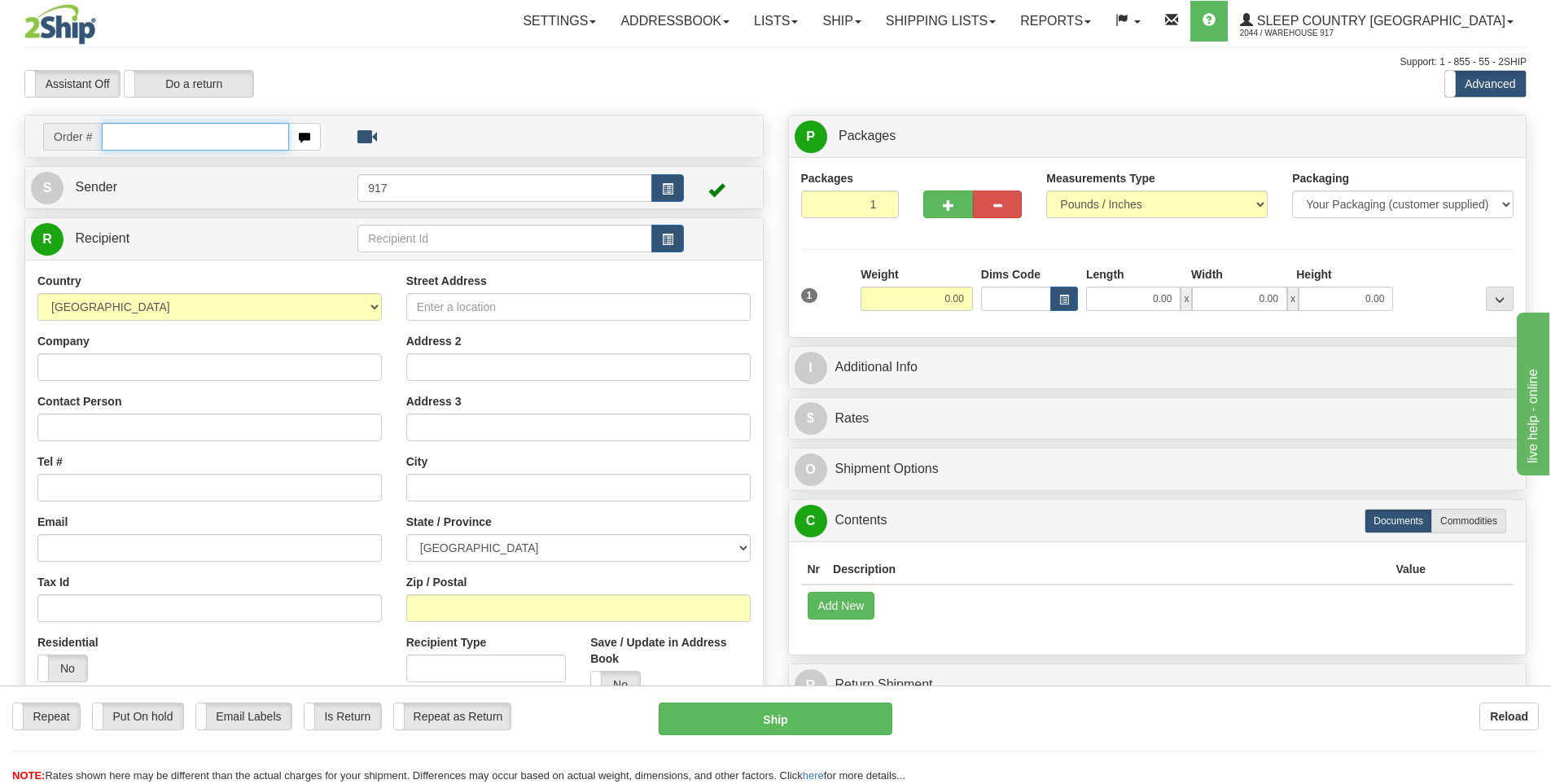
click at [156, 140] on input "text" at bounding box center [196, 136] width 187 height 28
paste input "9000I103730"
type input "9000I103730"
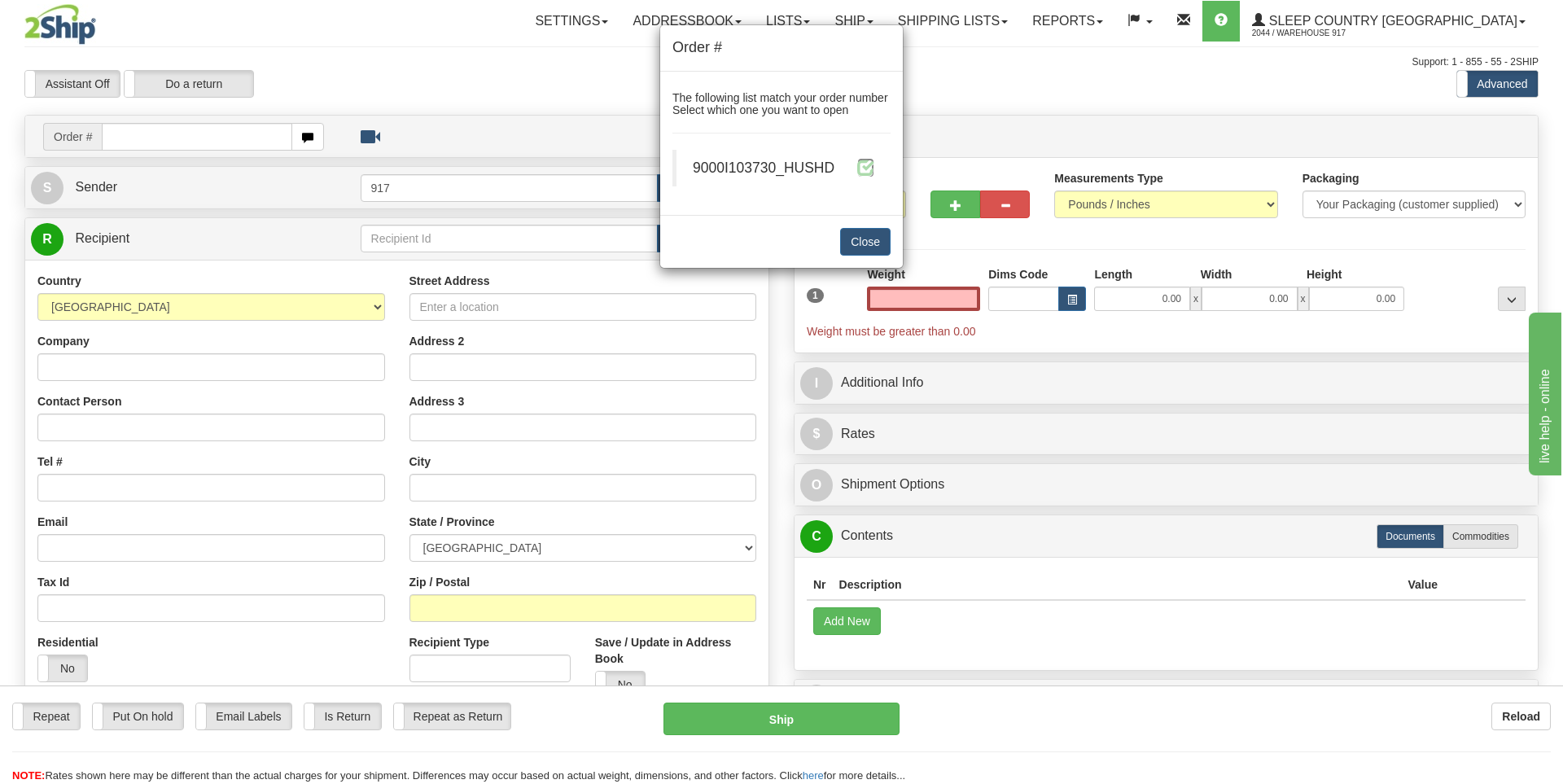
type input "0.00"
click at [868, 165] on span at bounding box center [866, 167] width 17 height 17
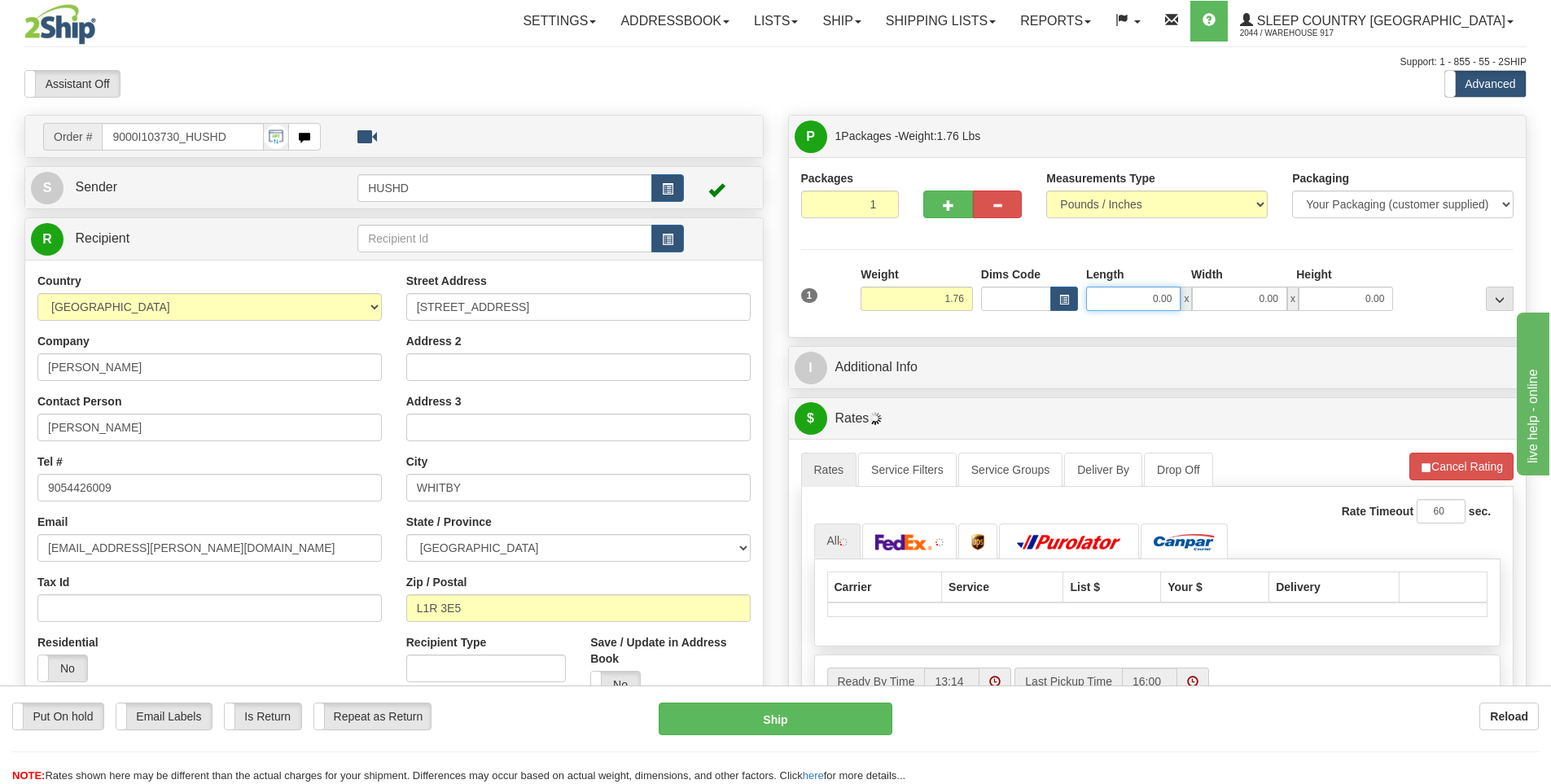
click at [1149, 298] on input "0.00" at bounding box center [1133, 298] width 94 height 24
type input "9.00"
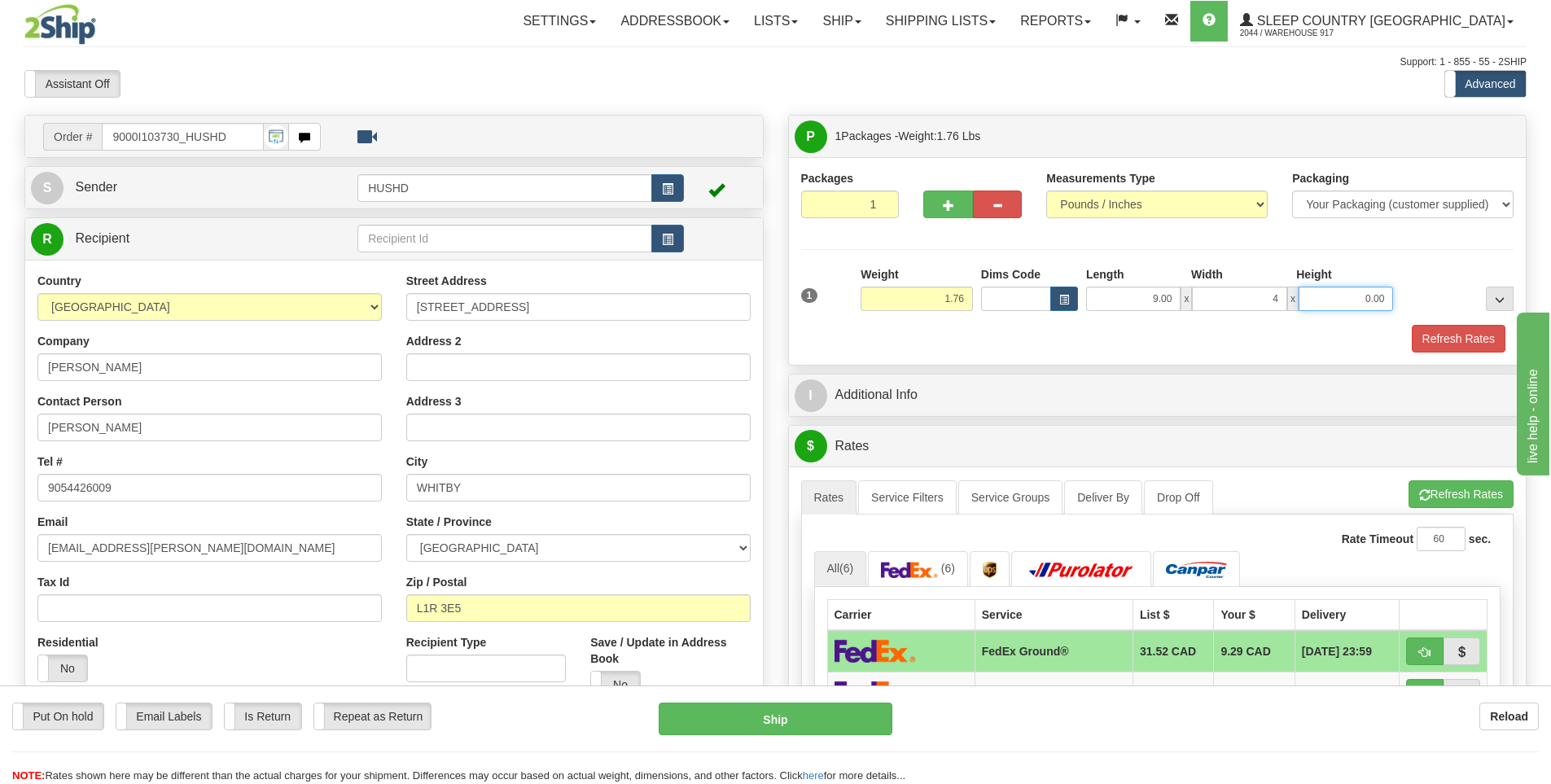
type input "4.00"
type input "9.00"
click at [1420, 334] on button "Refresh Rates" at bounding box center [1459, 339] width 94 height 28
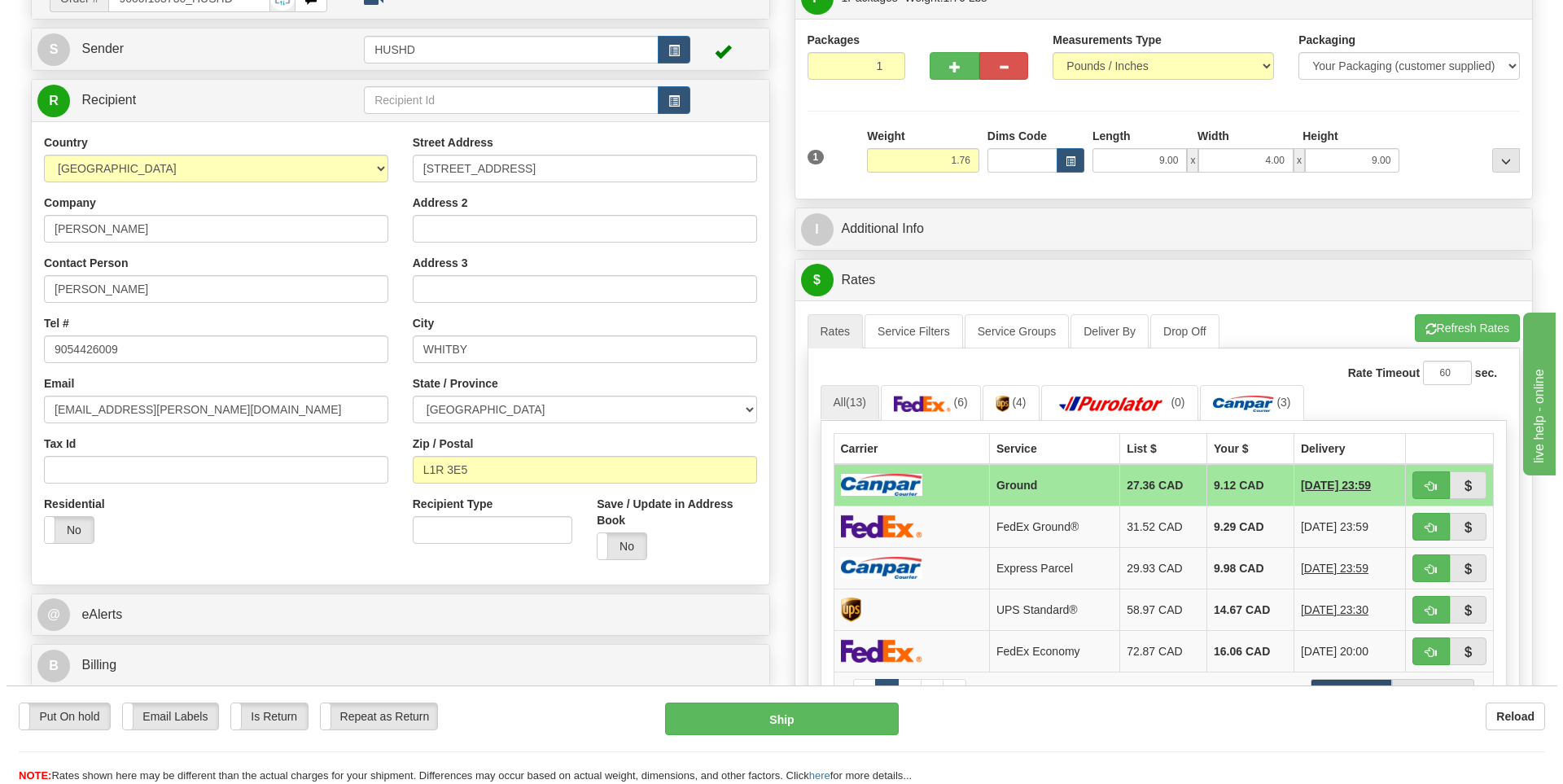
scroll to position [163, 0]
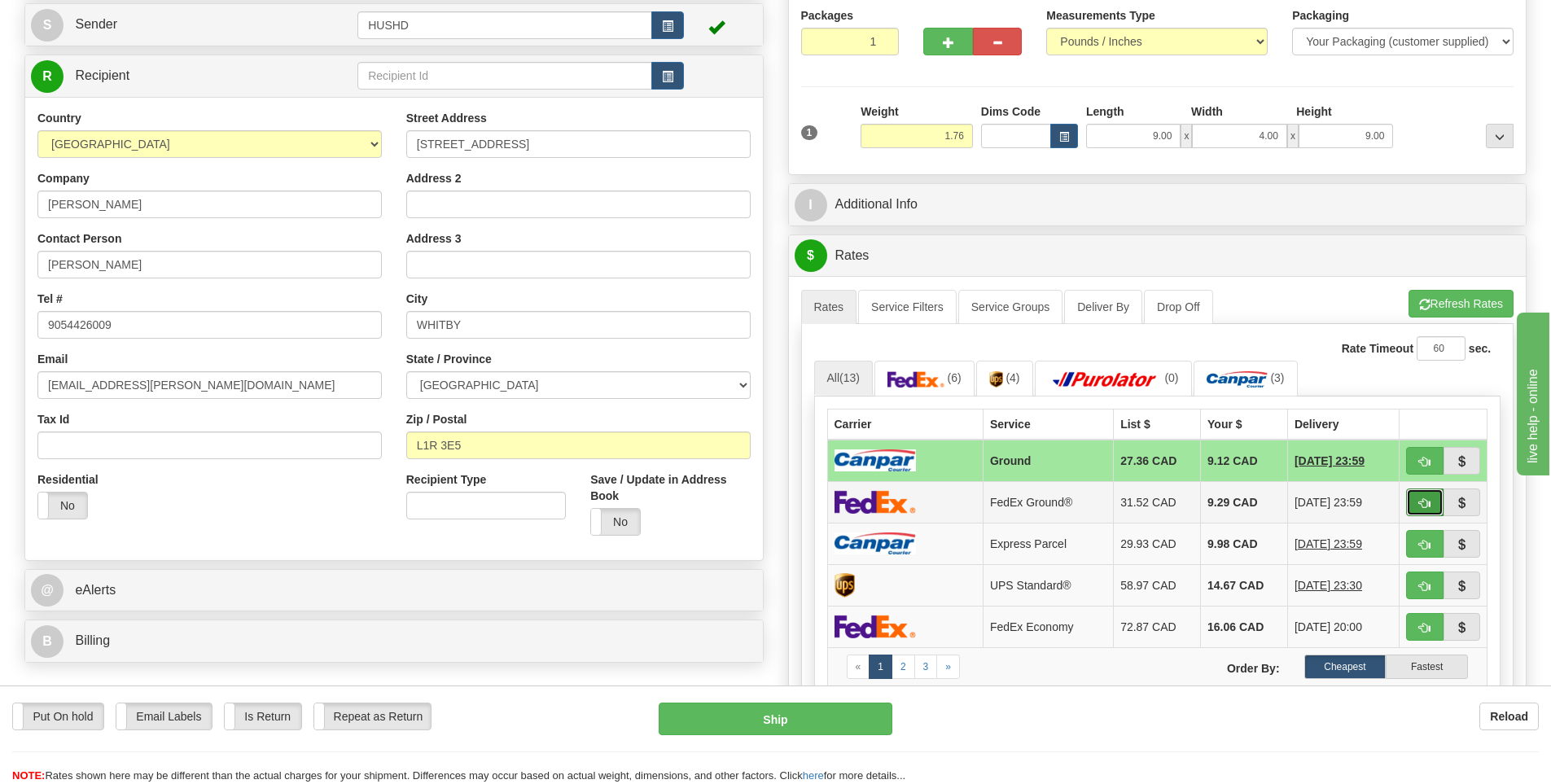
click at [1420, 503] on span "button" at bounding box center [1426, 503] width 12 height 11
type input "92"
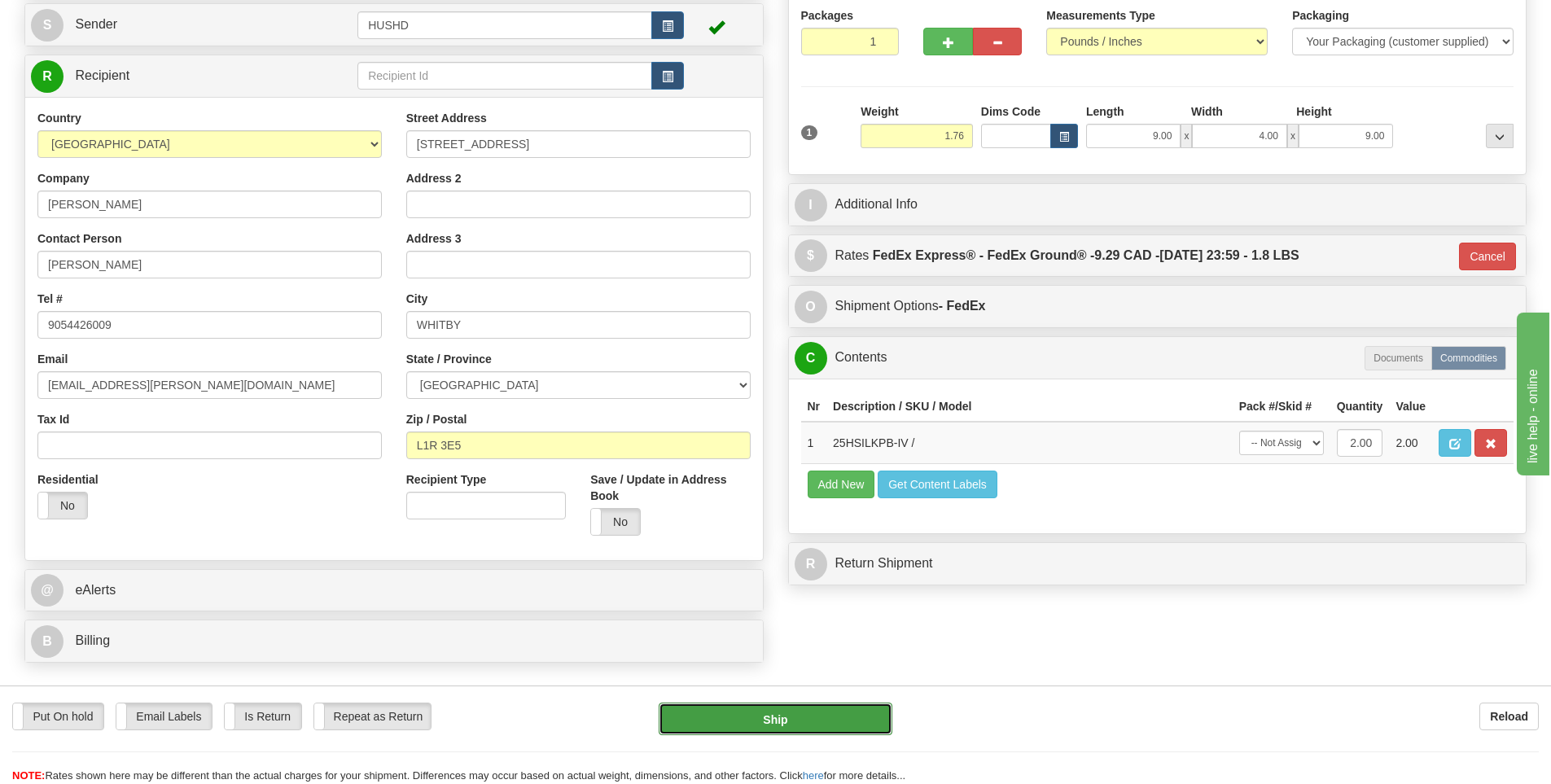
click at [829, 719] on button "Ship" at bounding box center [776, 719] width 234 height 33
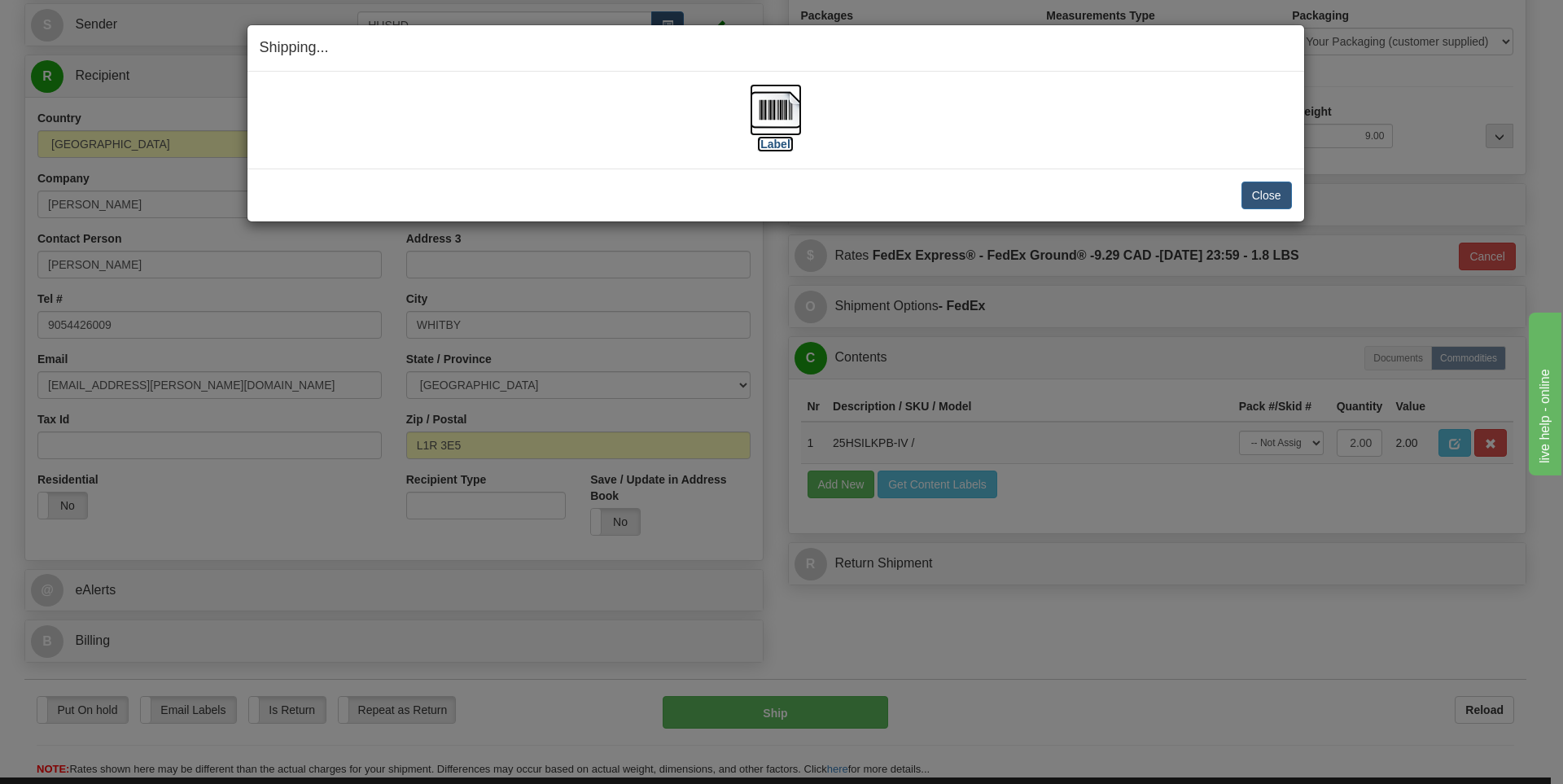
click at [775, 124] on img at bounding box center [776, 109] width 52 height 52
click at [1072, 187] on div "Close Cancel" at bounding box center [776, 195] width 1032 height 28
click at [1257, 196] on button "Close" at bounding box center [1266, 195] width 50 height 28
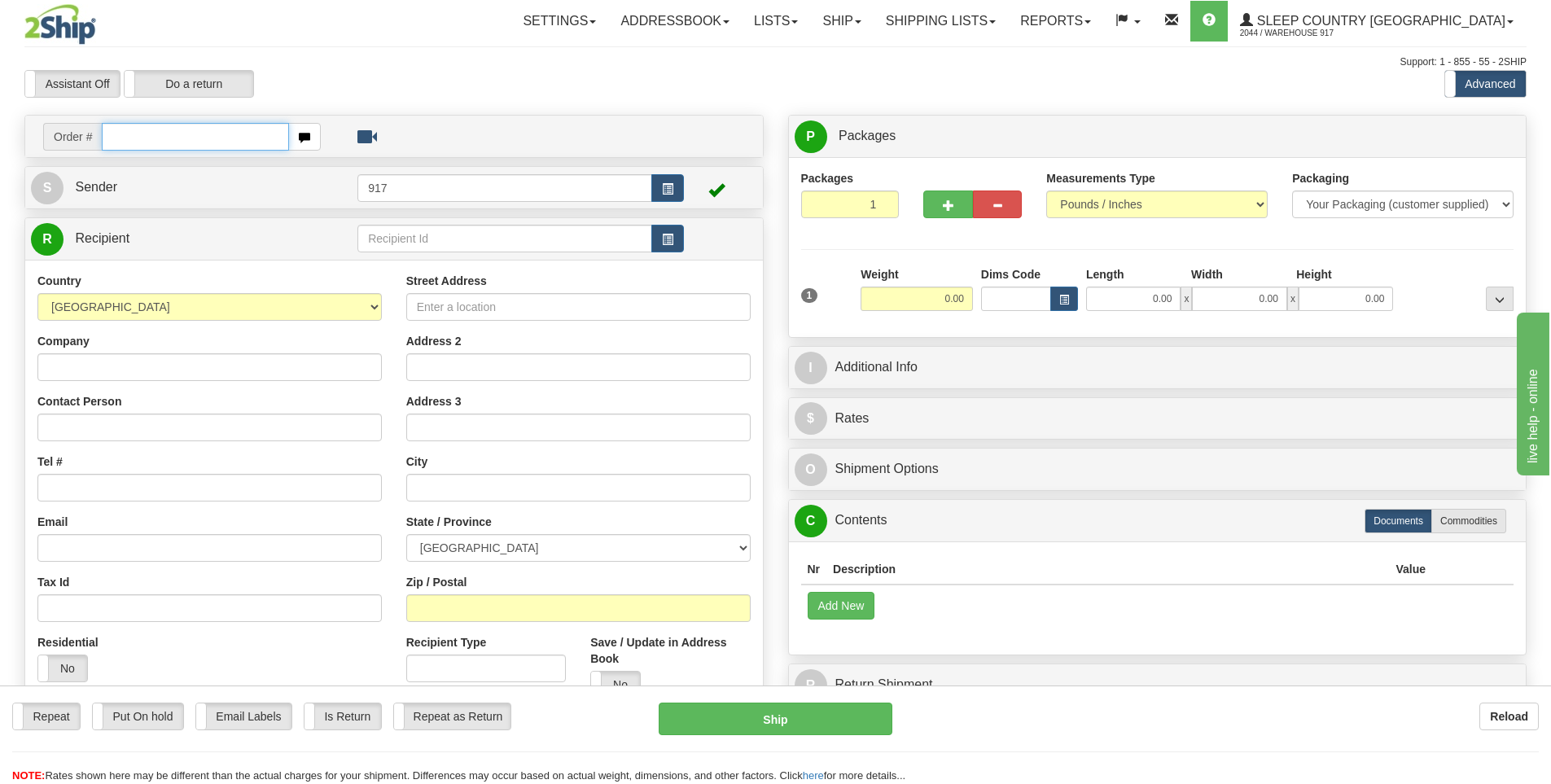
click at [217, 127] on input "text" at bounding box center [196, 136] width 187 height 28
paste input "9002I101460"
type input "9002I101460"
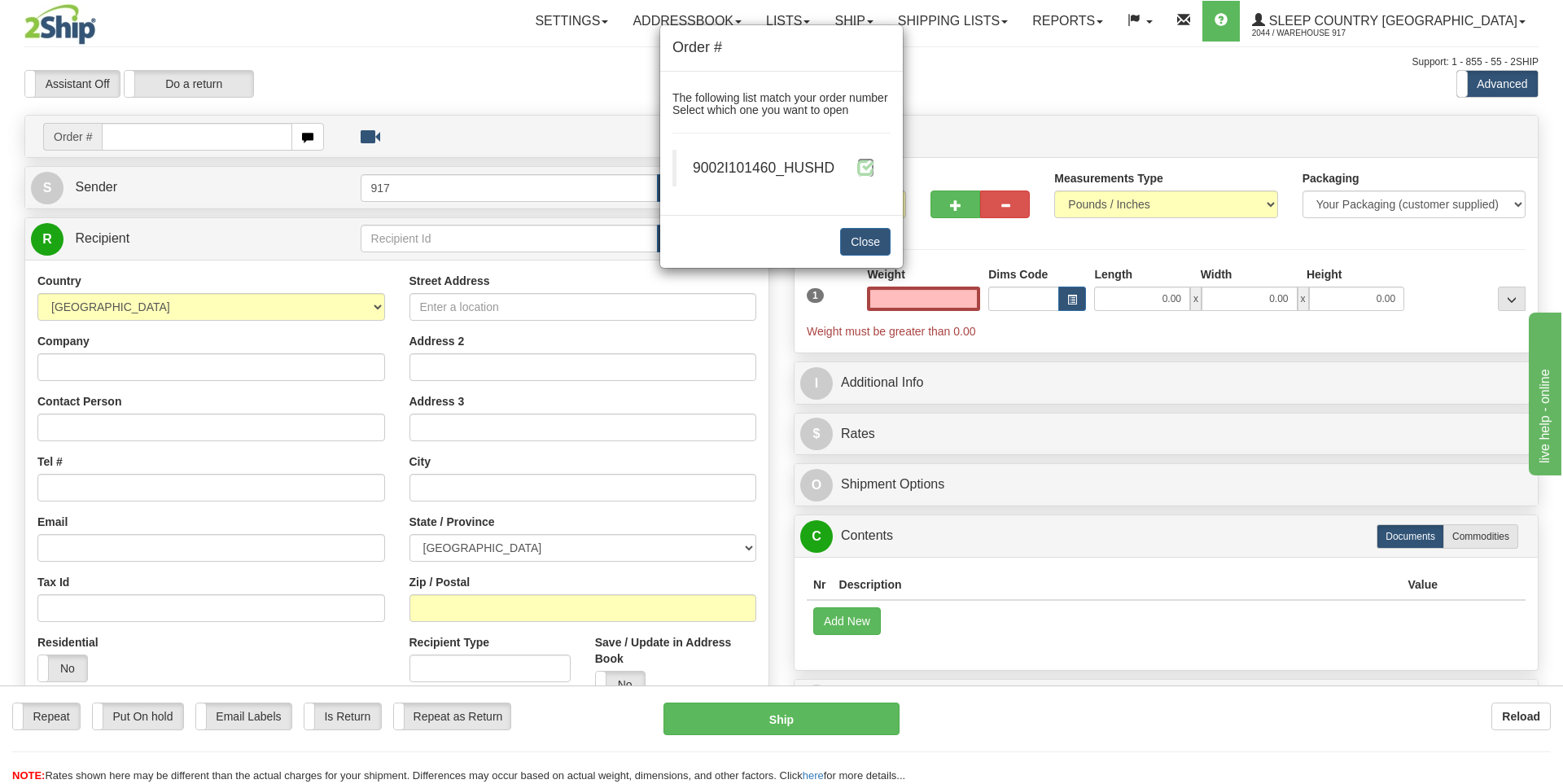
type input "0.00"
click at [868, 170] on span at bounding box center [866, 167] width 17 height 17
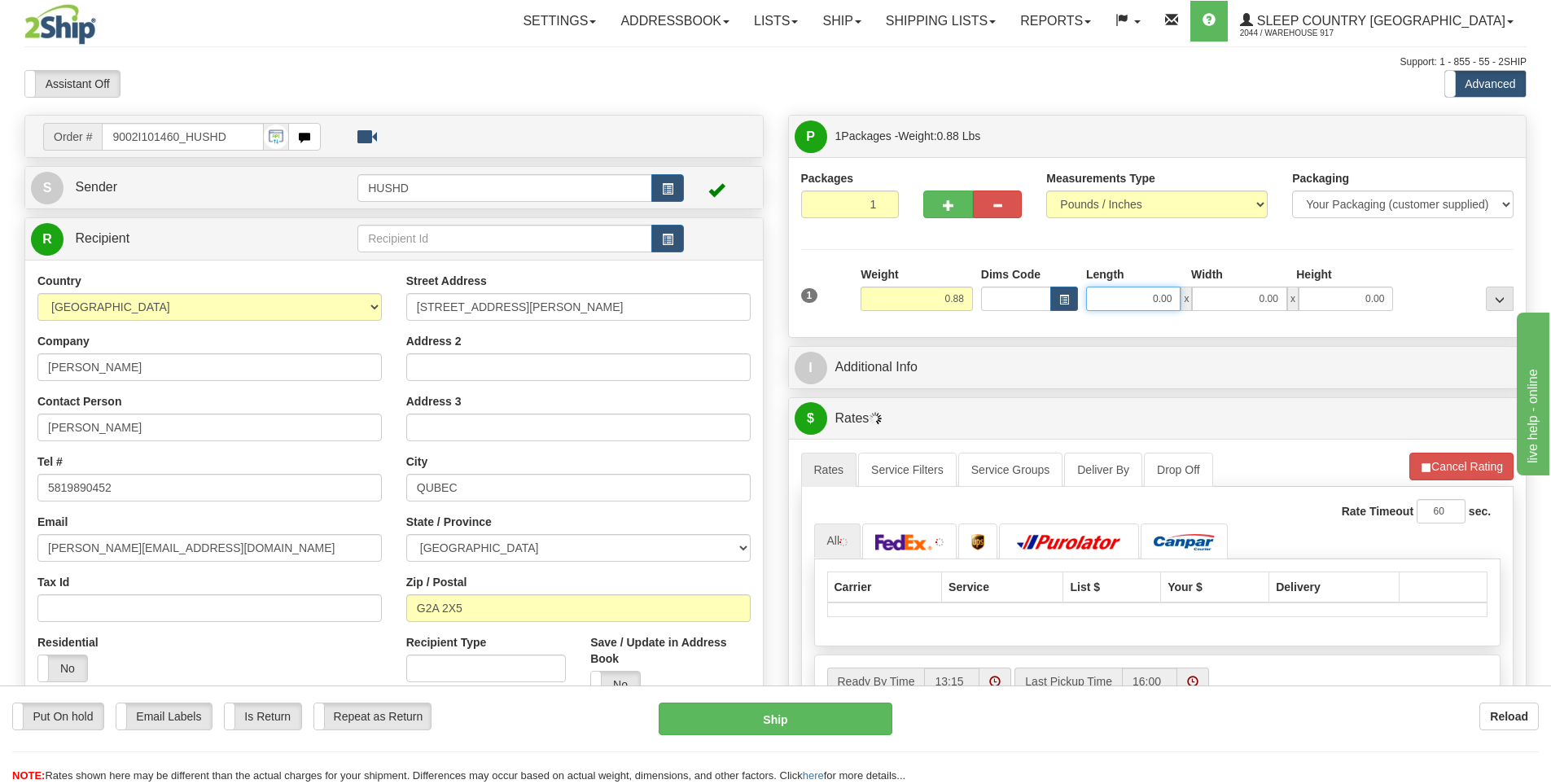
click at [1143, 297] on input "0.00" at bounding box center [1133, 298] width 94 height 24
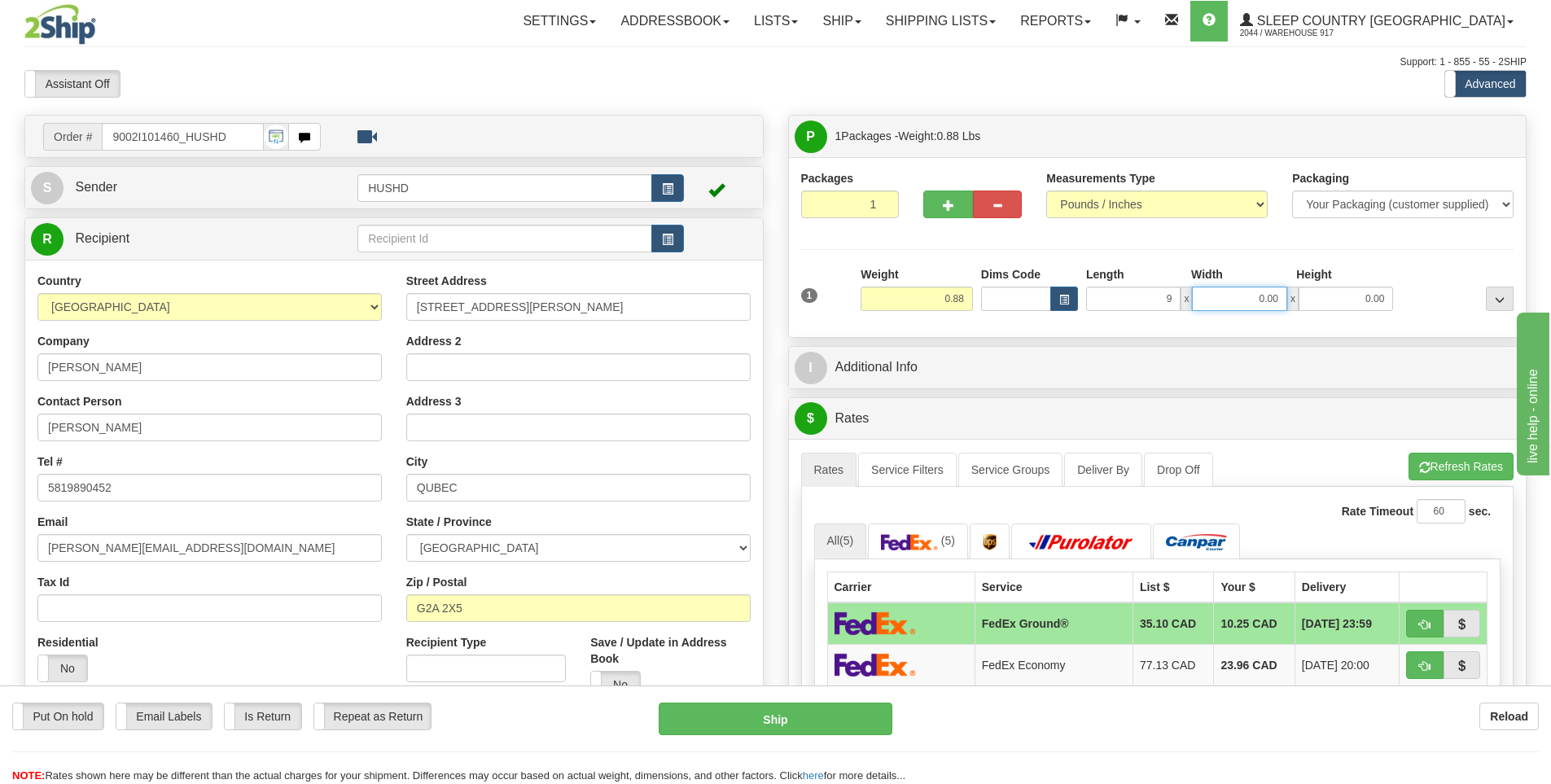
type input "9.00"
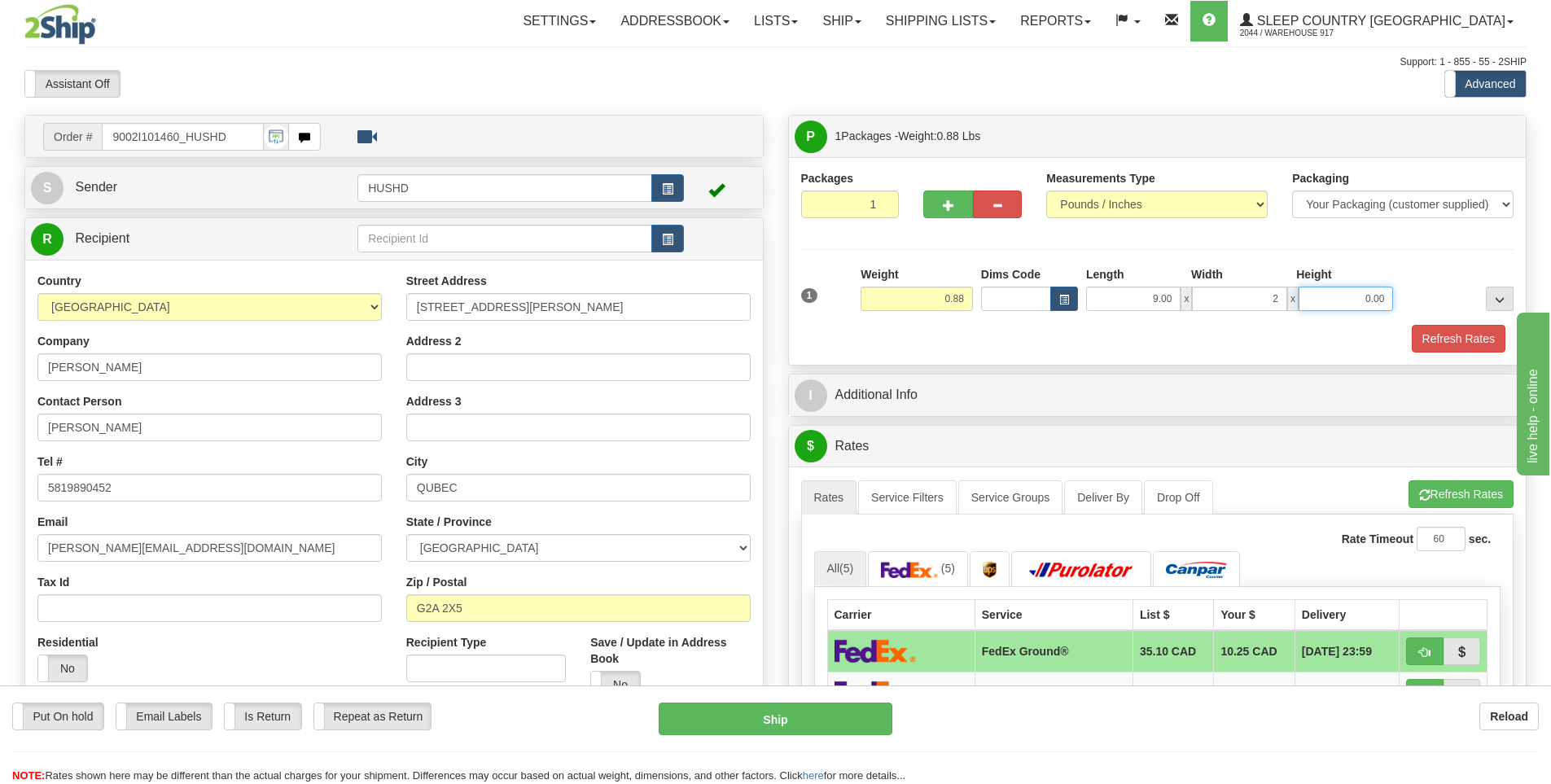
type input "2.00"
type input "9.00"
click at [1449, 330] on button "Refresh Rates" at bounding box center [1459, 339] width 94 height 28
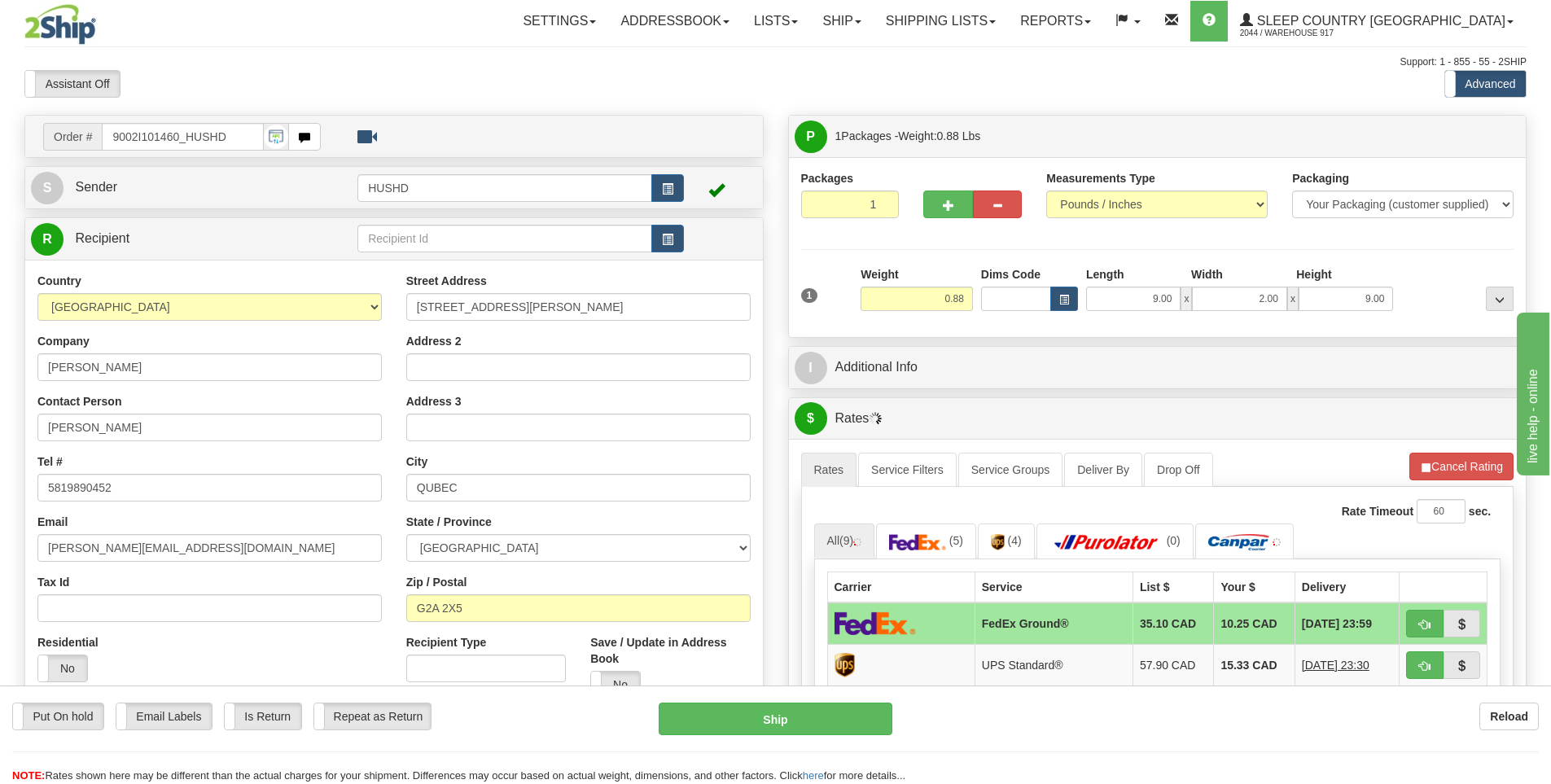
scroll to position [244, 0]
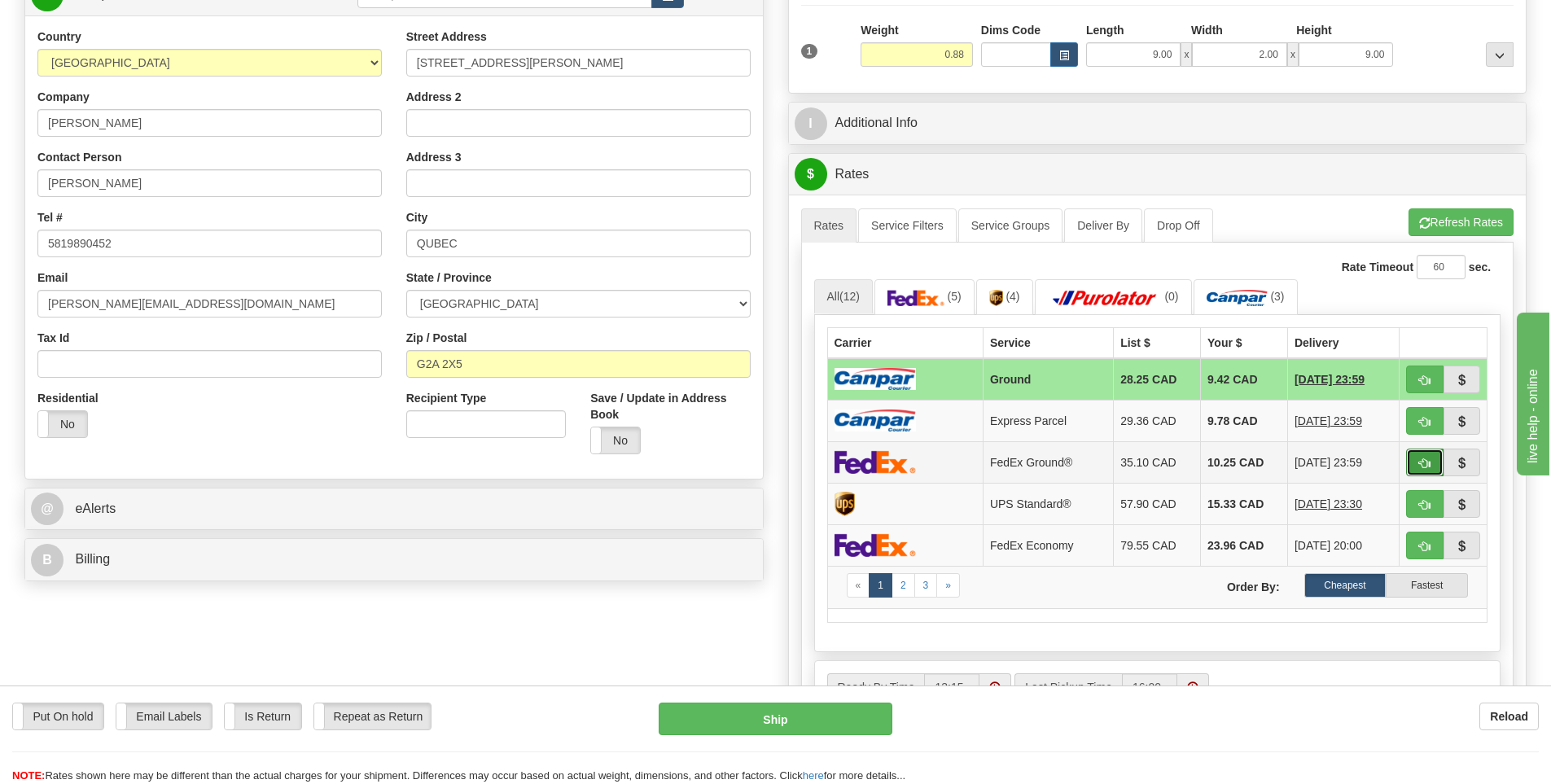
click at [1421, 466] on span "button" at bounding box center [1426, 463] width 12 height 11
type input "92"
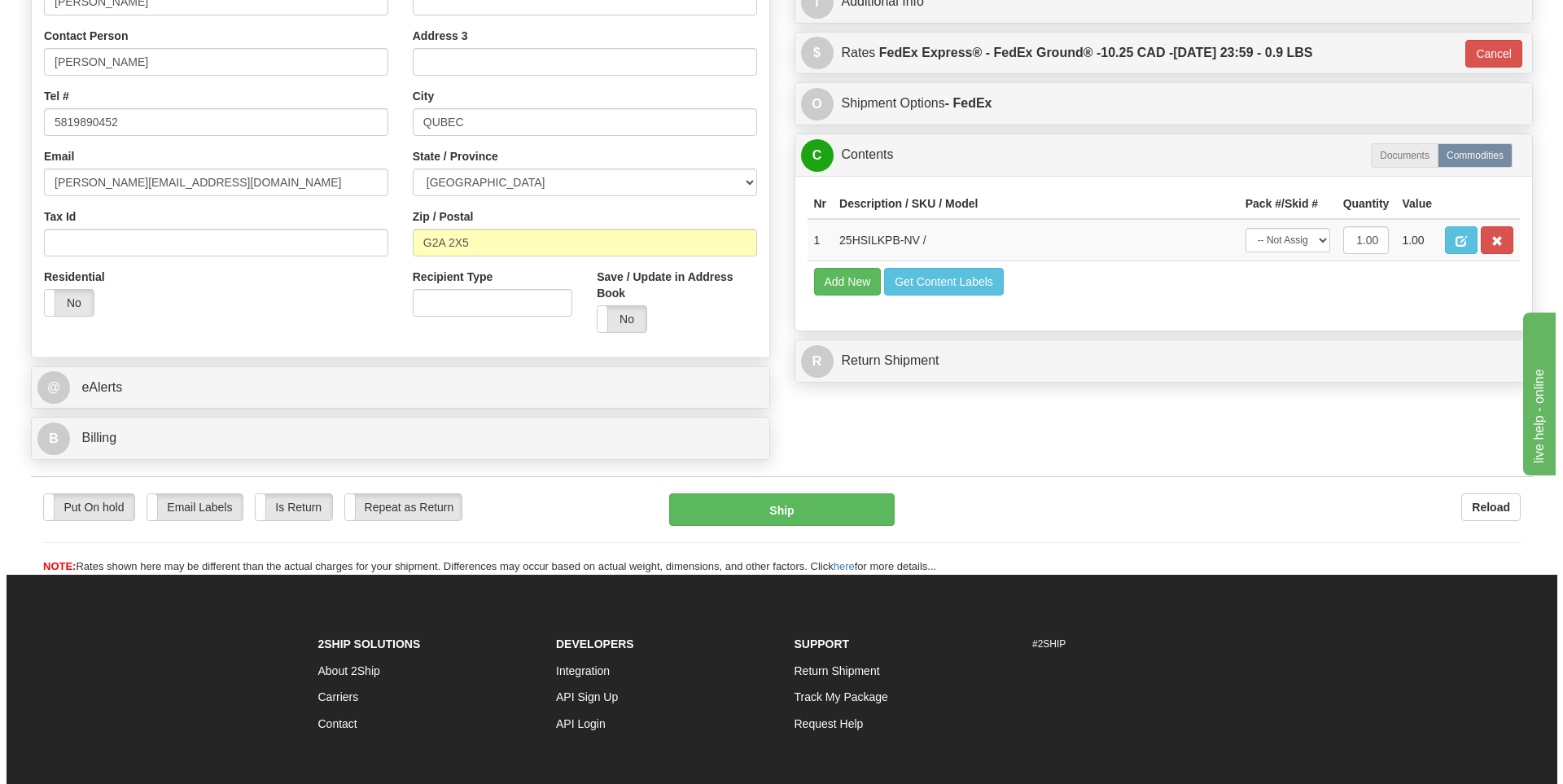
scroll to position [407, 0]
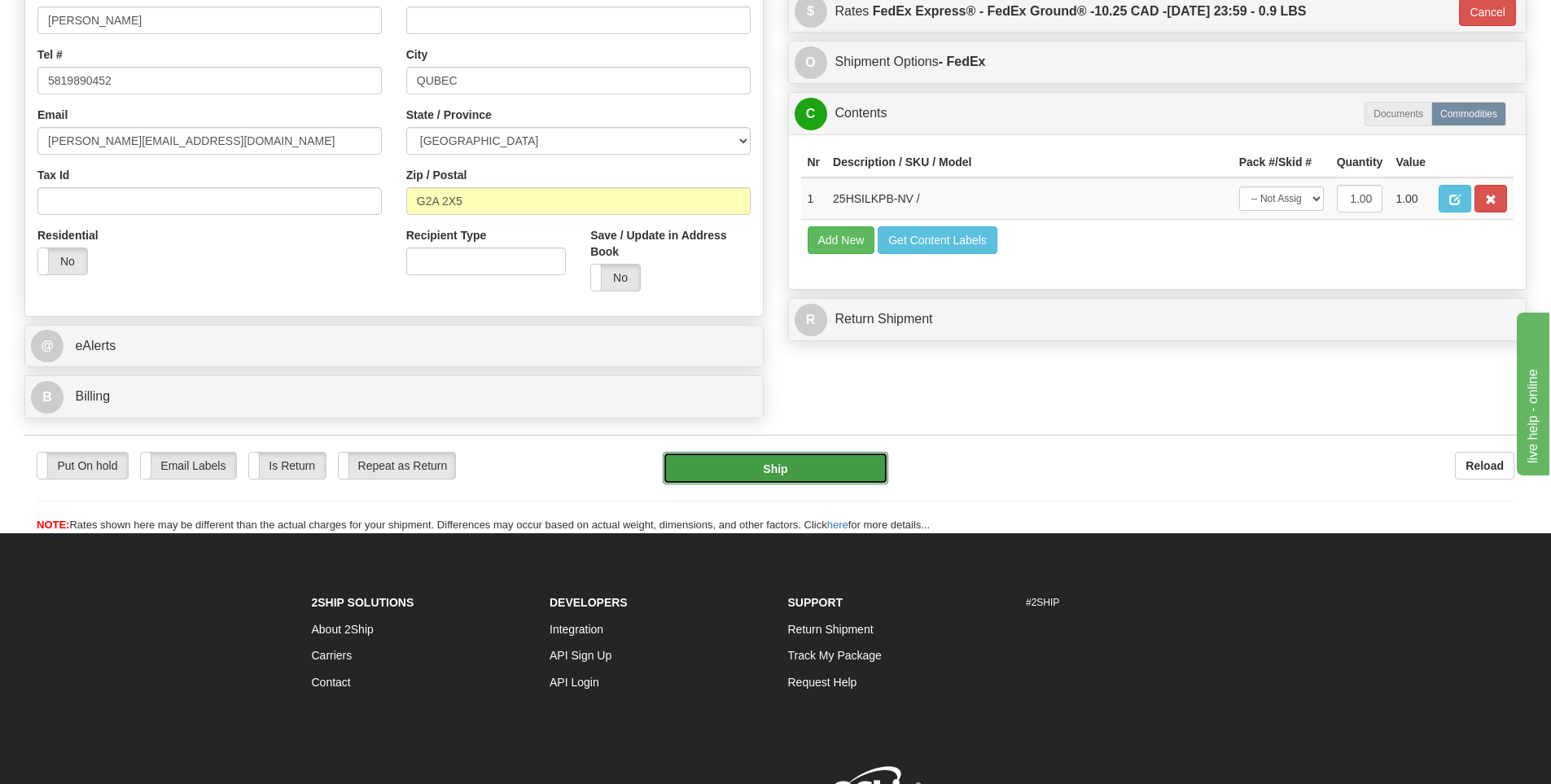
click at [809, 454] on button "Ship" at bounding box center [776, 468] width 226 height 33
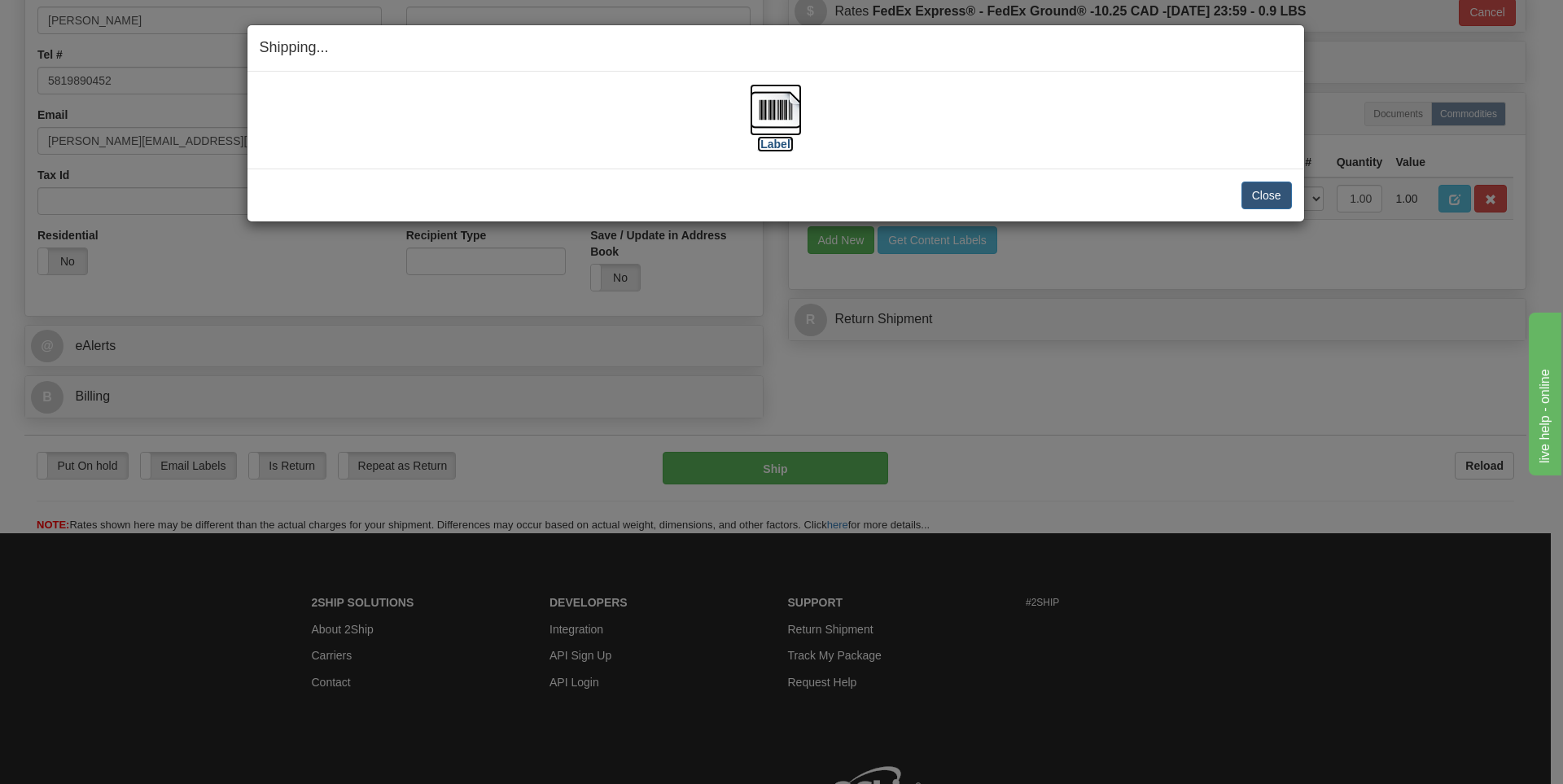
click at [775, 110] on img at bounding box center [776, 109] width 52 height 52
click at [1026, 107] on div "[Label]" at bounding box center [776, 120] width 1032 height 73
click at [1258, 192] on button "Close" at bounding box center [1266, 195] width 50 height 28
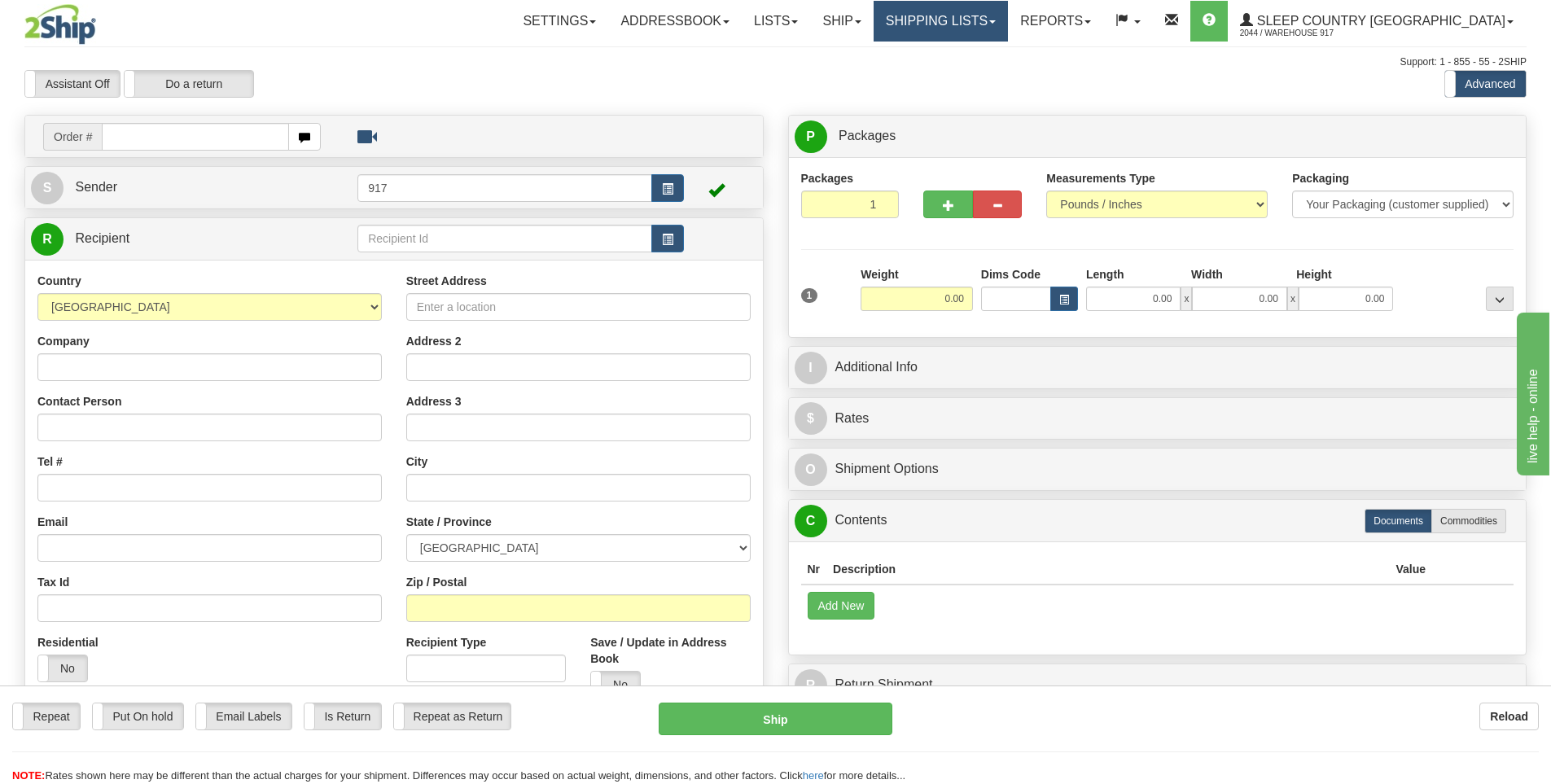
click at [1008, 18] on link "Shipping lists" at bounding box center [941, 21] width 135 height 41
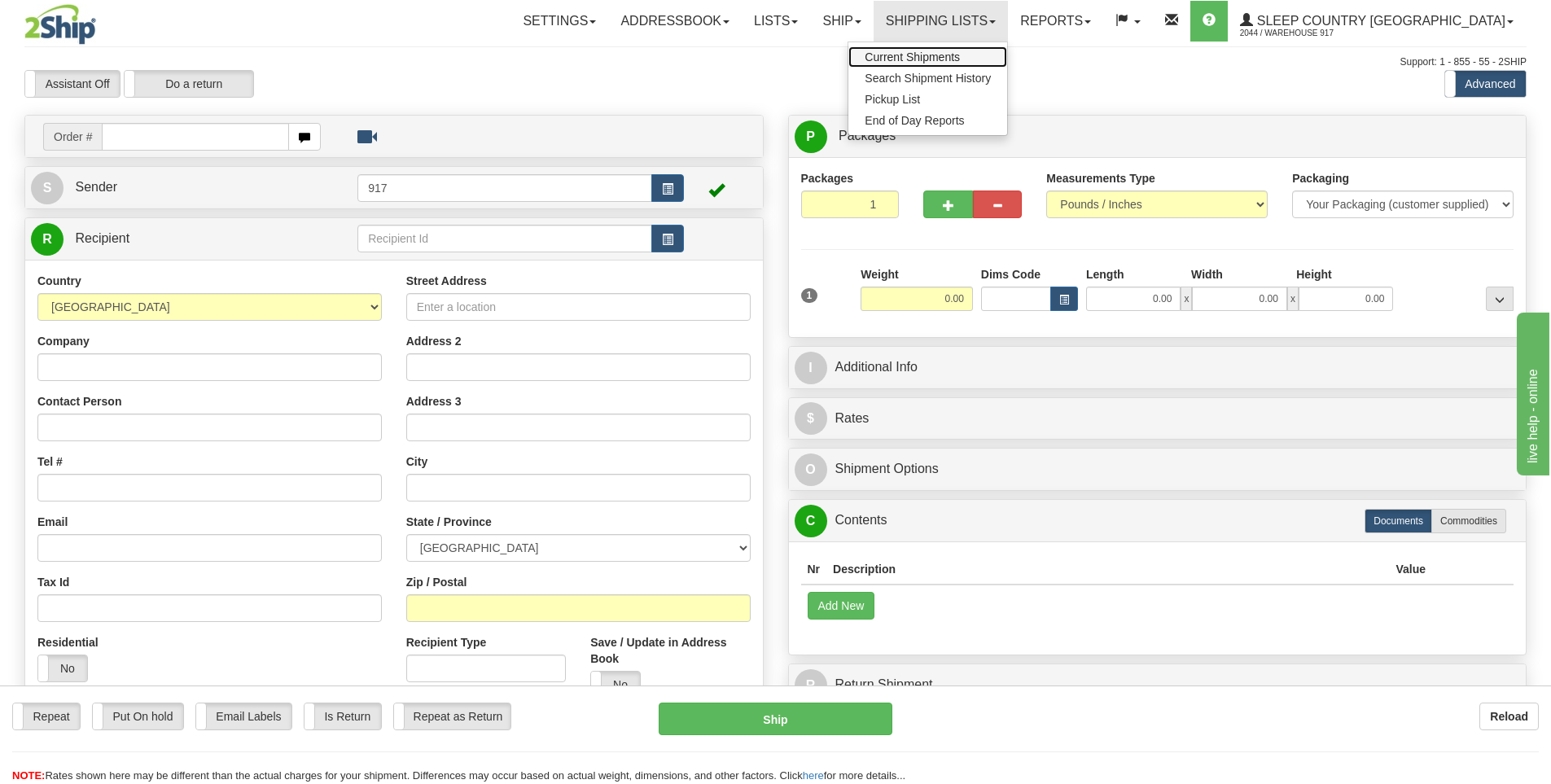
click at [960, 57] on span "Current Shipments" at bounding box center [912, 57] width 95 height 13
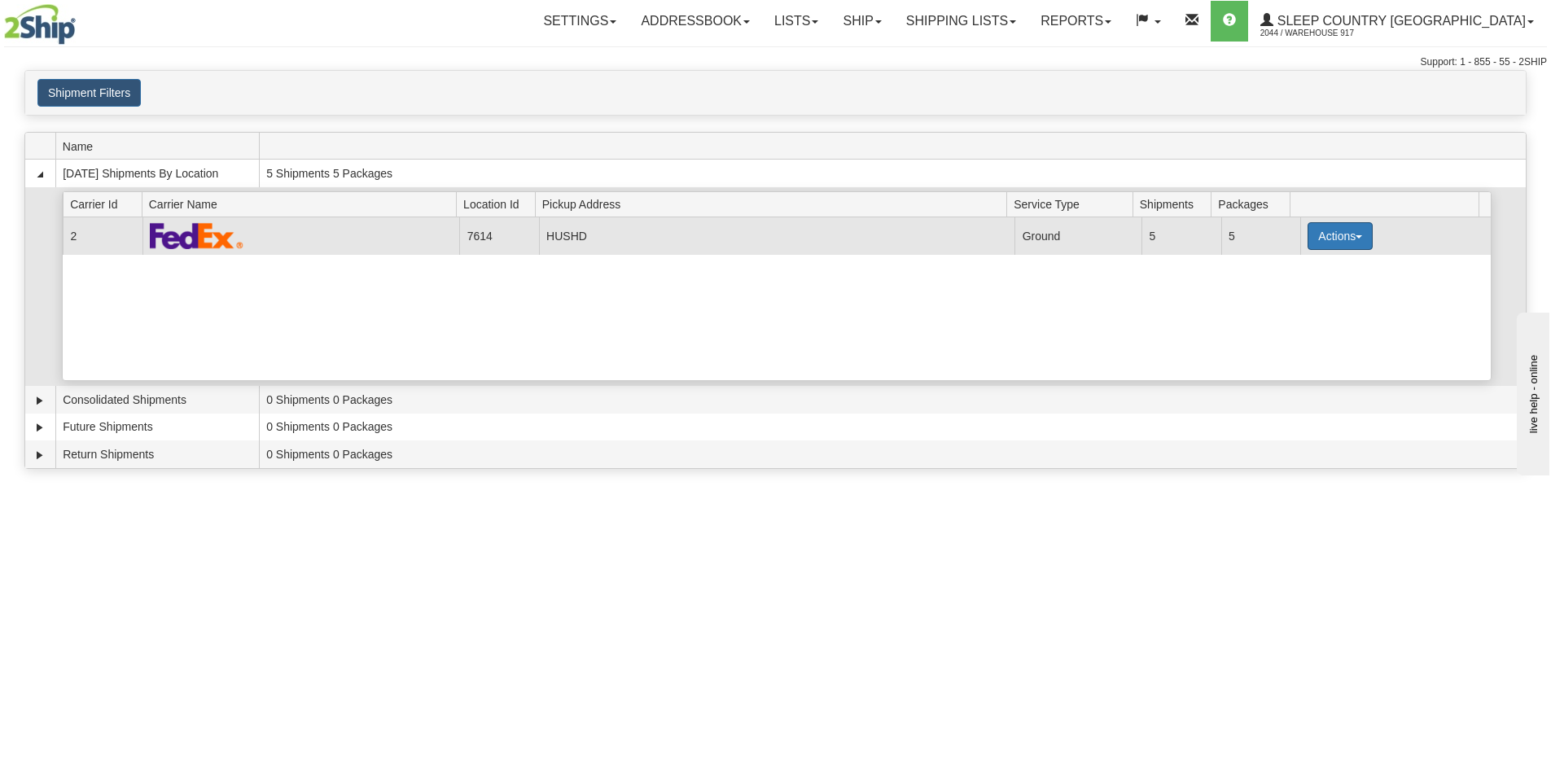
click at [1330, 233] on button "Actions" at bounding box center [1340, 236] width 65 height 28
click at [1302, 297] on link "Close" at bounding box center [1307, 288] width 130 height 21
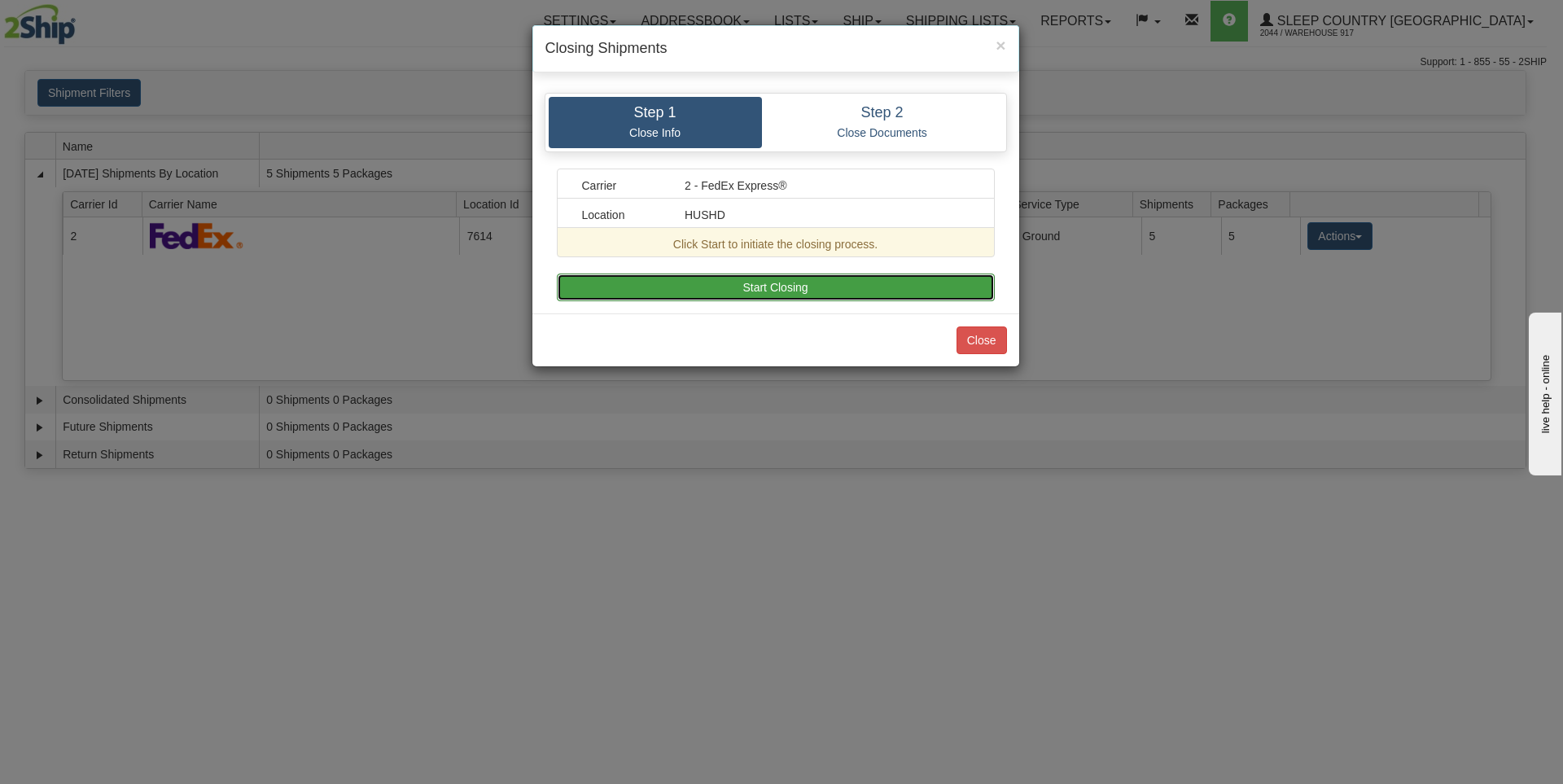
click at [745, 289] on button "Start Closing" at bounding box center [776, 287] width 438 height 28
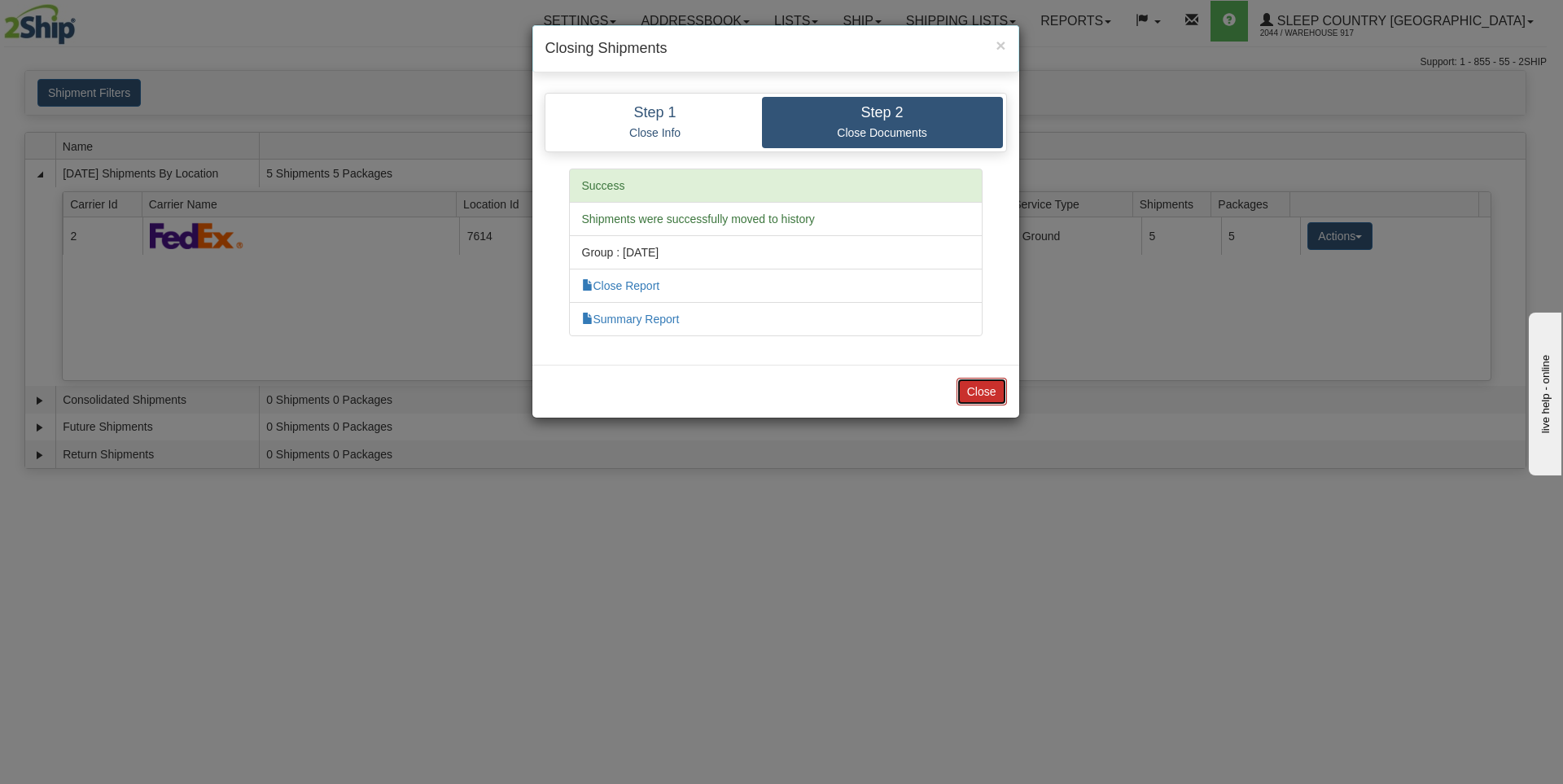
click at [981, 384] on button "Close" at bounding box center [981, 391] width 50 height 28
